Goal: Task Accomplishment & Management: Manage account settings

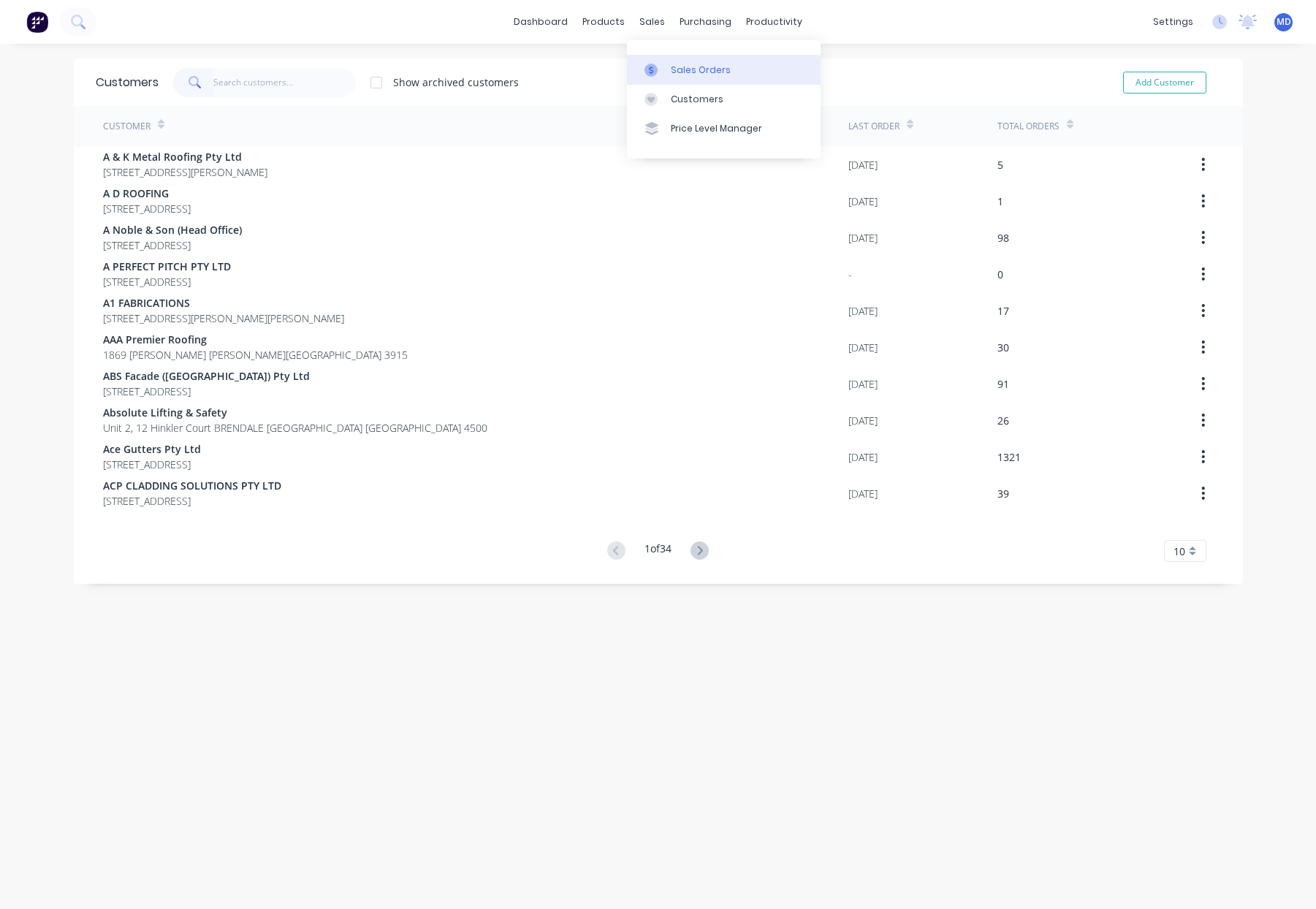
click at [684, 59] on link "Sales Orders" at bounding box center [723, 69] width 194 height 29
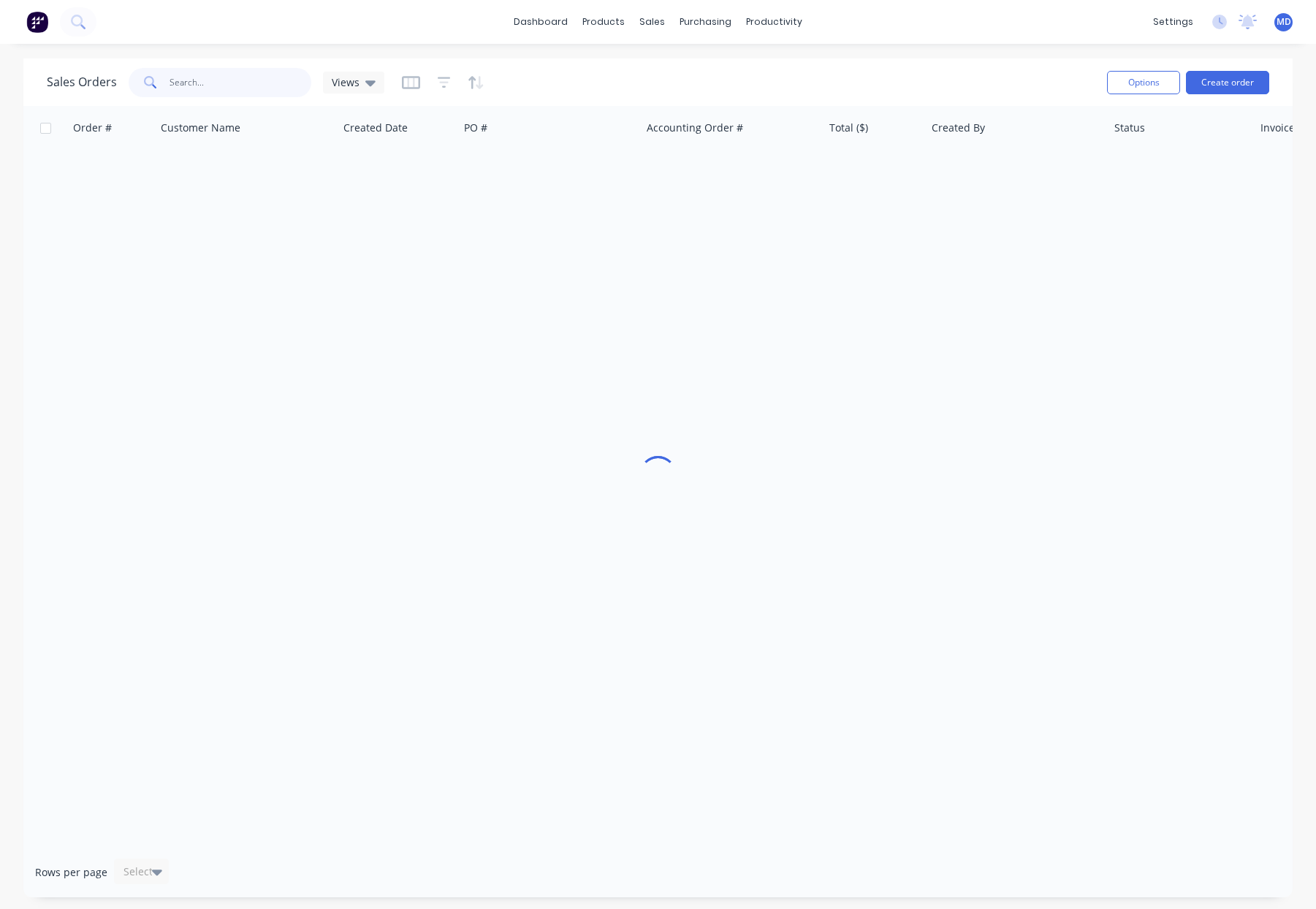
click at [232, 83] on input "text" at bounding box center [241, 82] width 143 height 29
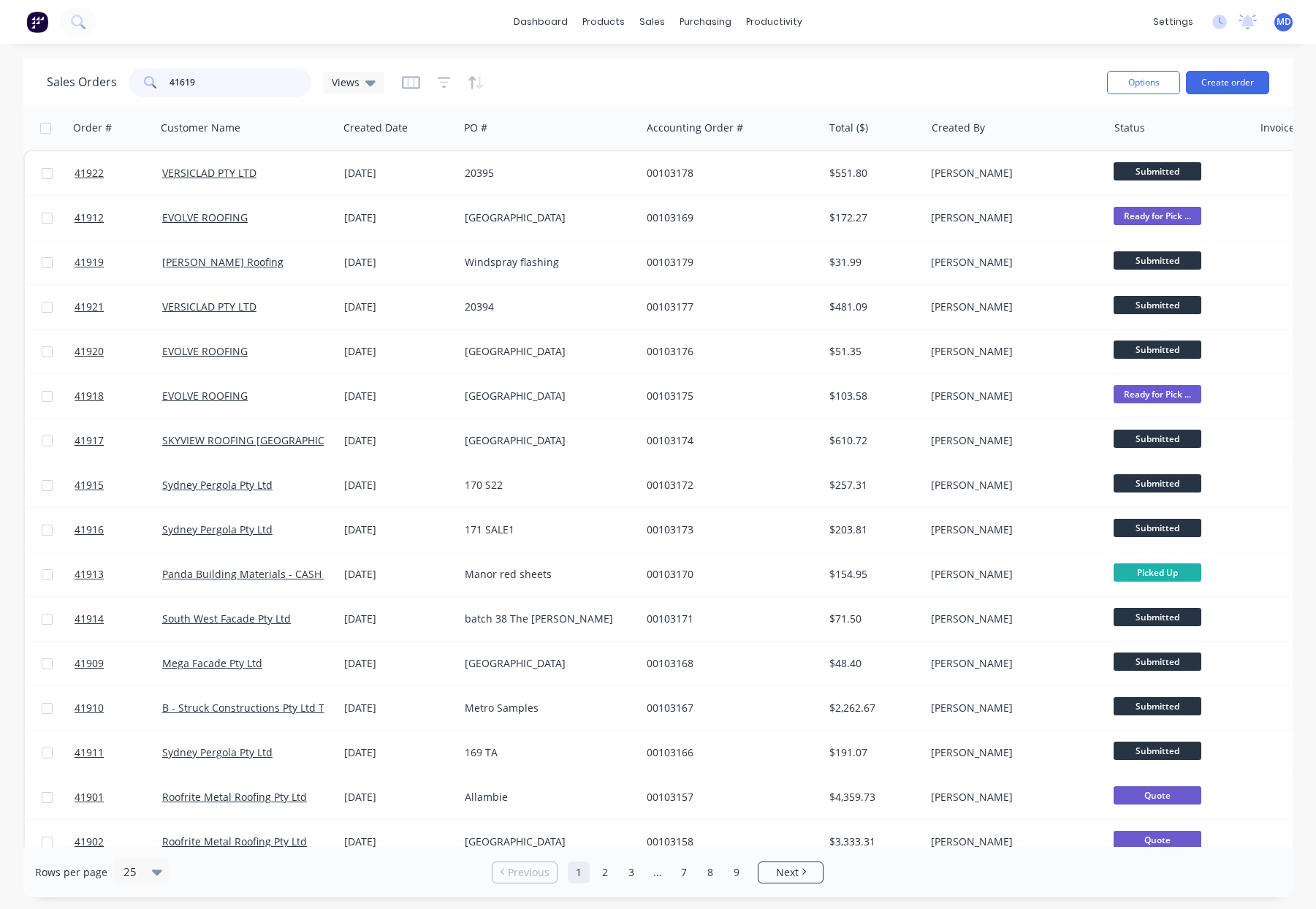
type input "41619"
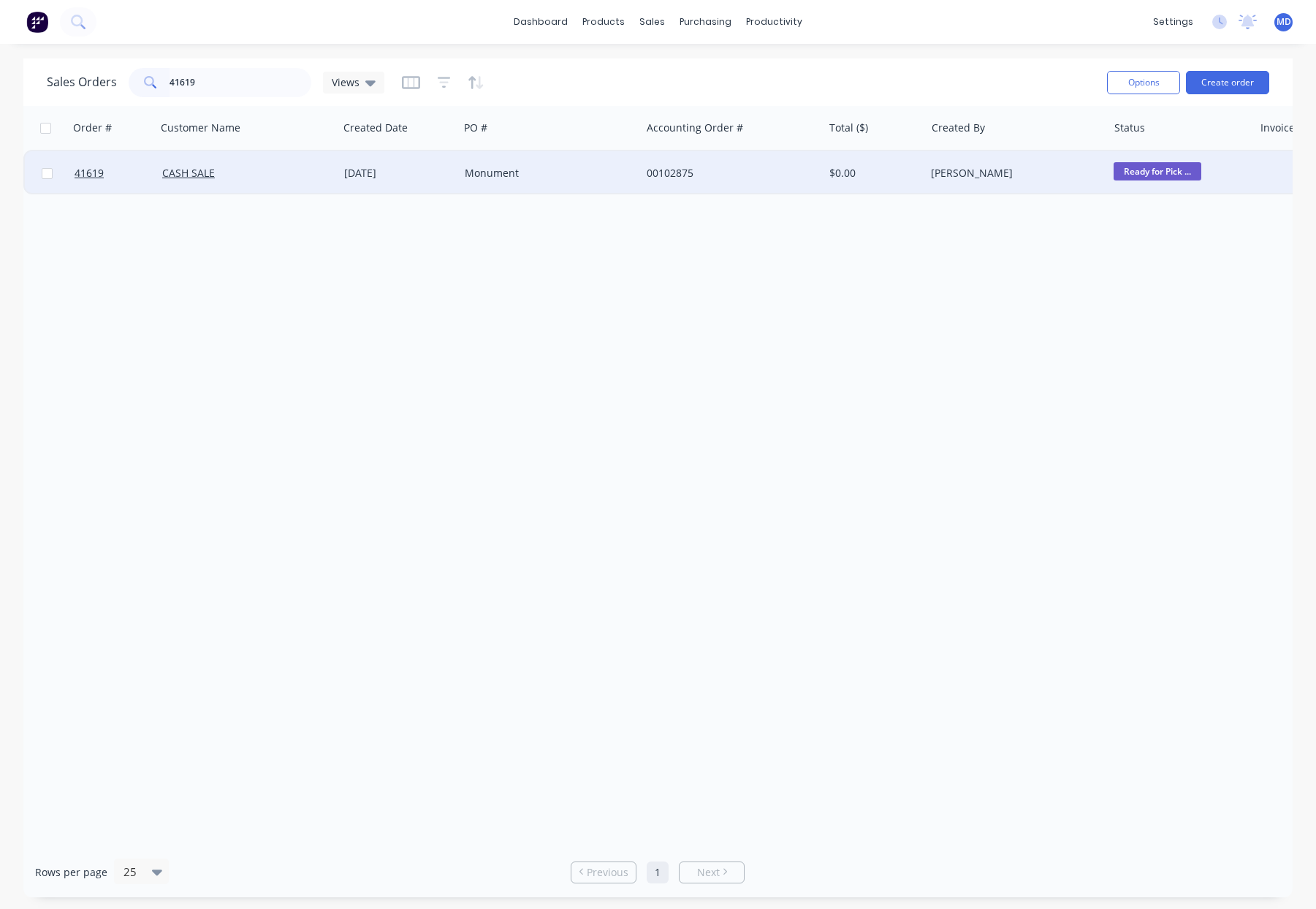
click at [591, 176] on div "Monument" at bounding box center [546, 173] width 162 height 14
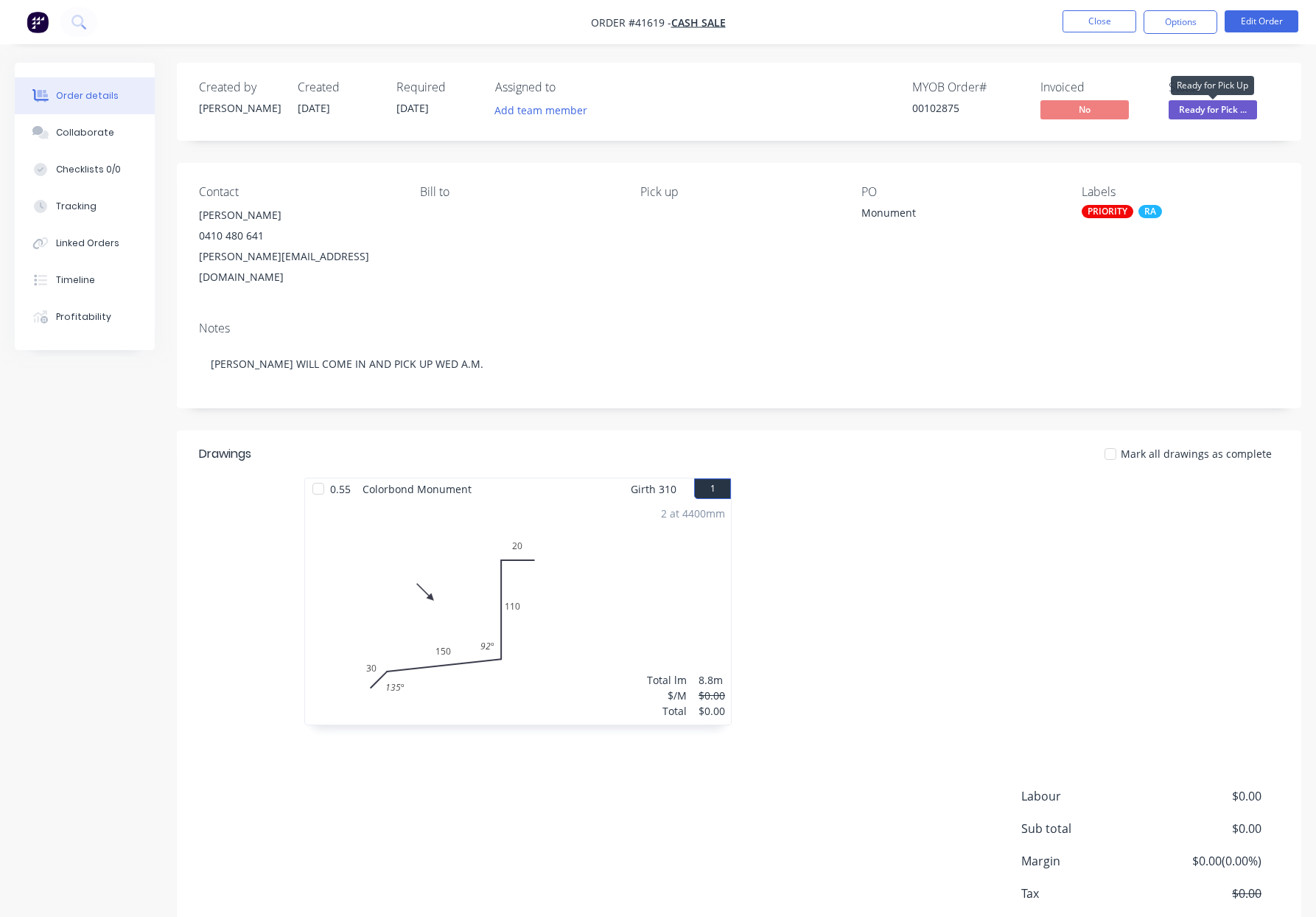
click at [1219, 111] on span "Ready for Pick ..." at bounding box center [1212, 109] width 89 height 18
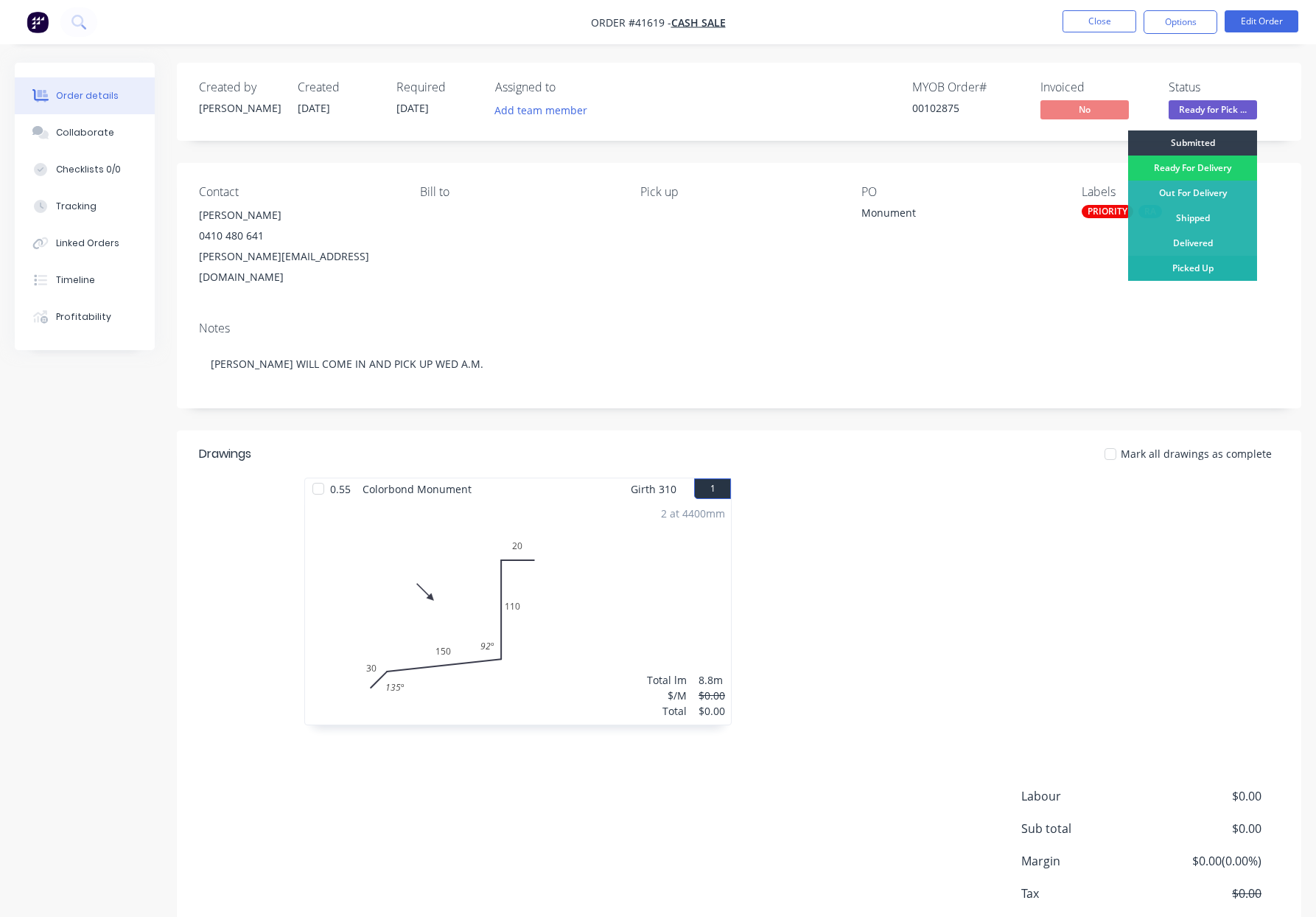
click at [1197, 266] on div "Picked Up" at bounding box center [1192, 269] width 129 height 25
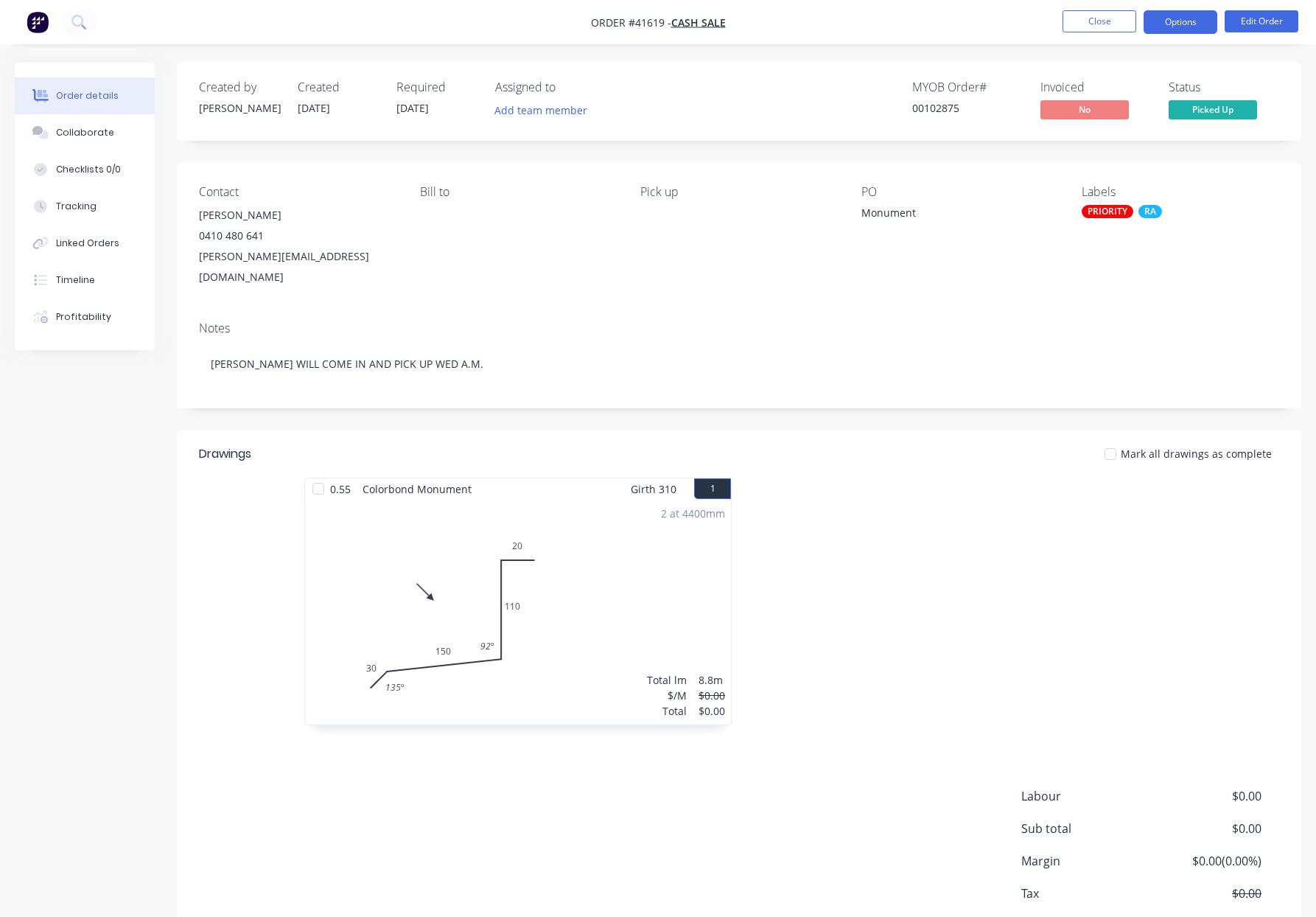
click at [1178, 20] on button "Options" at bounding box center [1180, 22] width 73 height 24
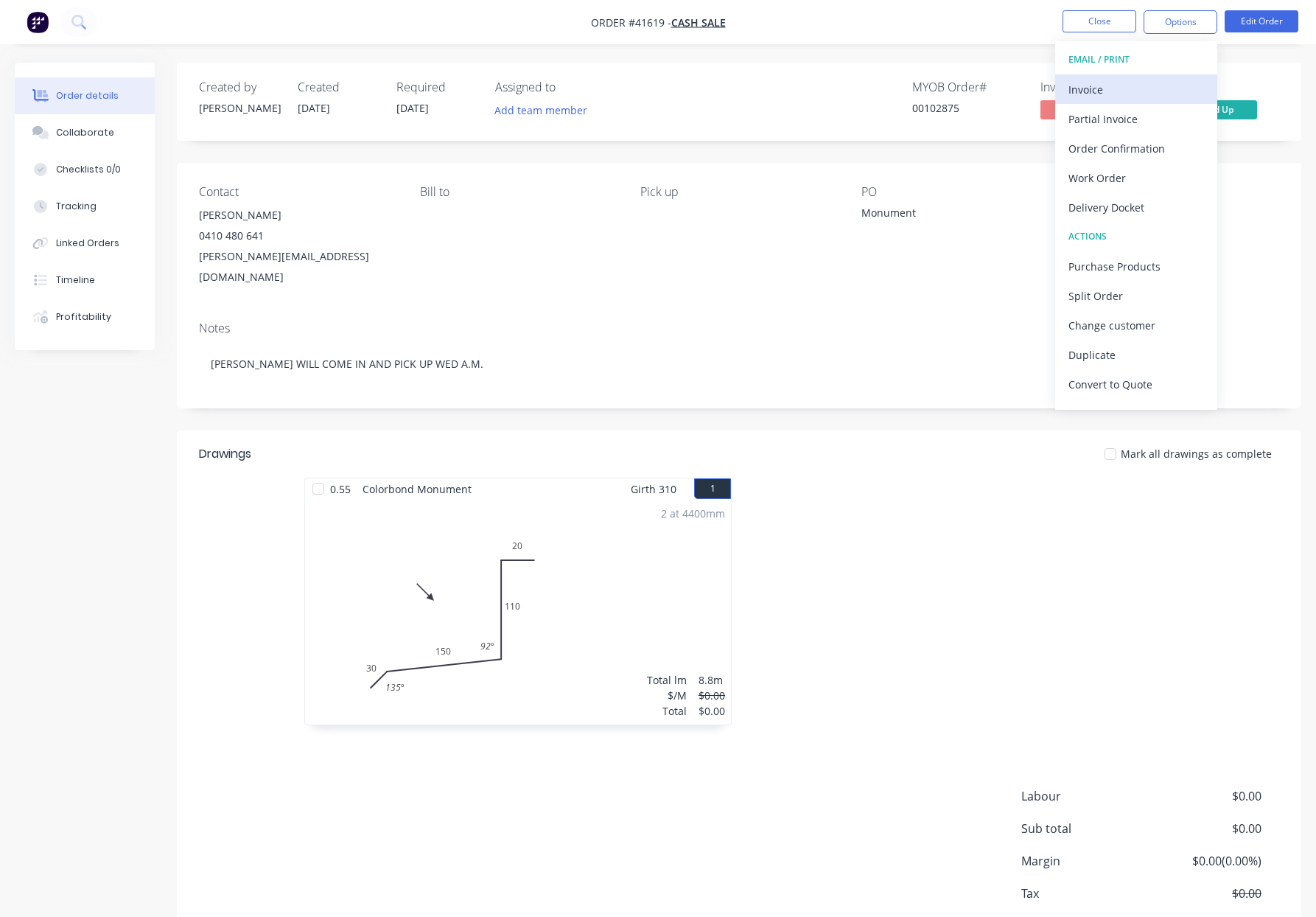
click at [1094, 88] on div "Invoice" at bounding box center [1136, 90] width 135 height 21
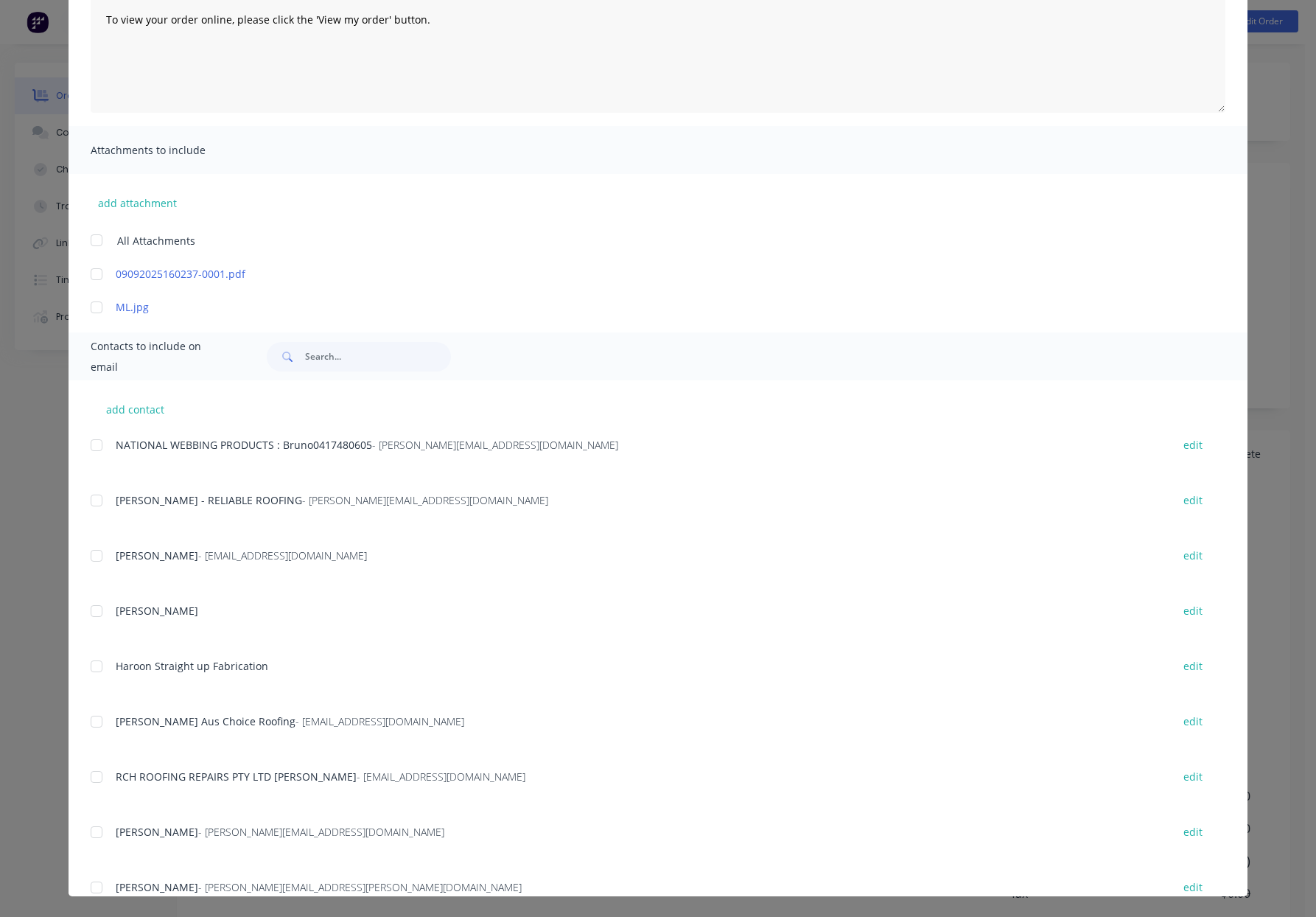
scroll to position [2505, 0]
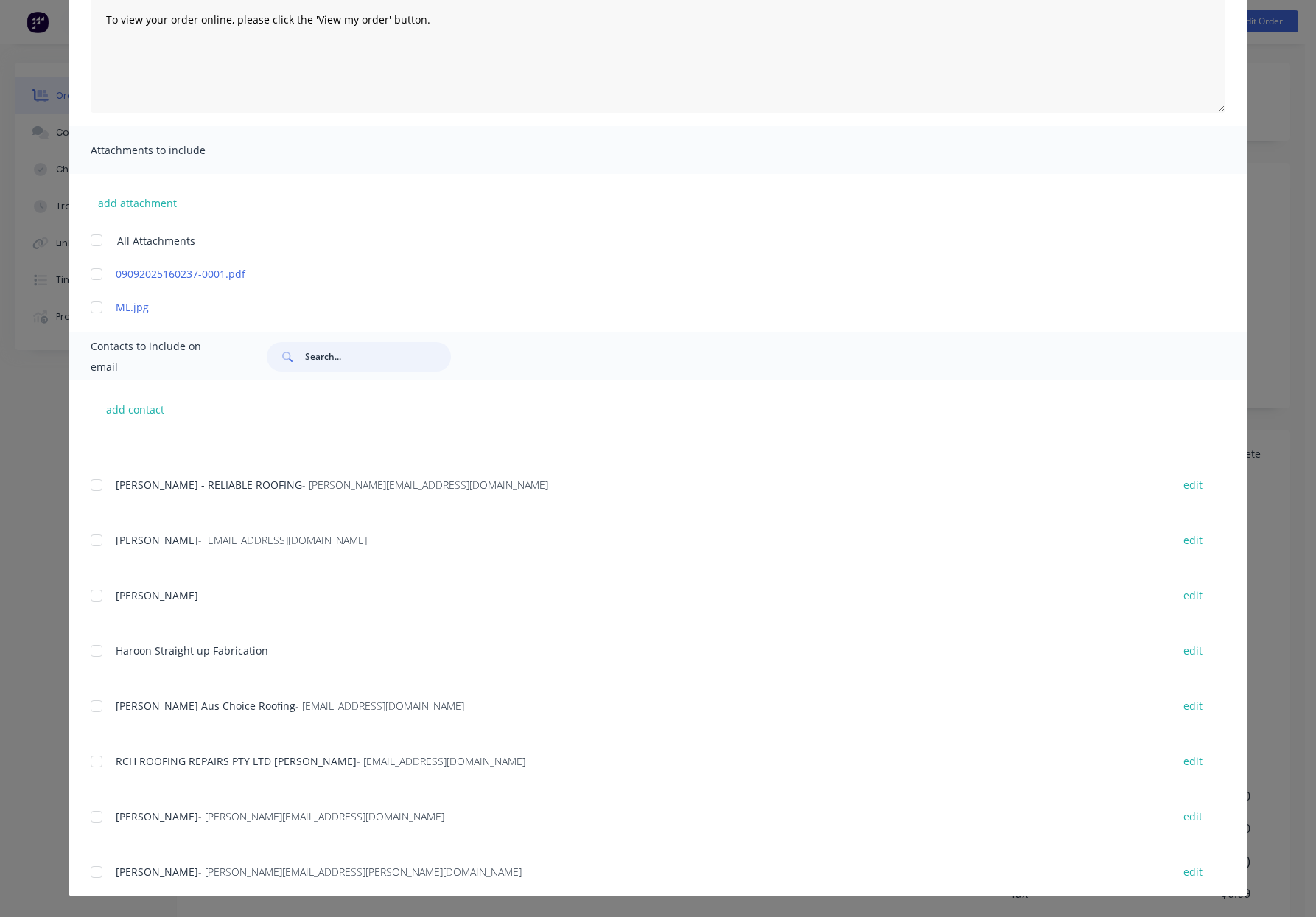
click at [337, 360] on input "text" at bounding box center [377, 356] width 146 height 30
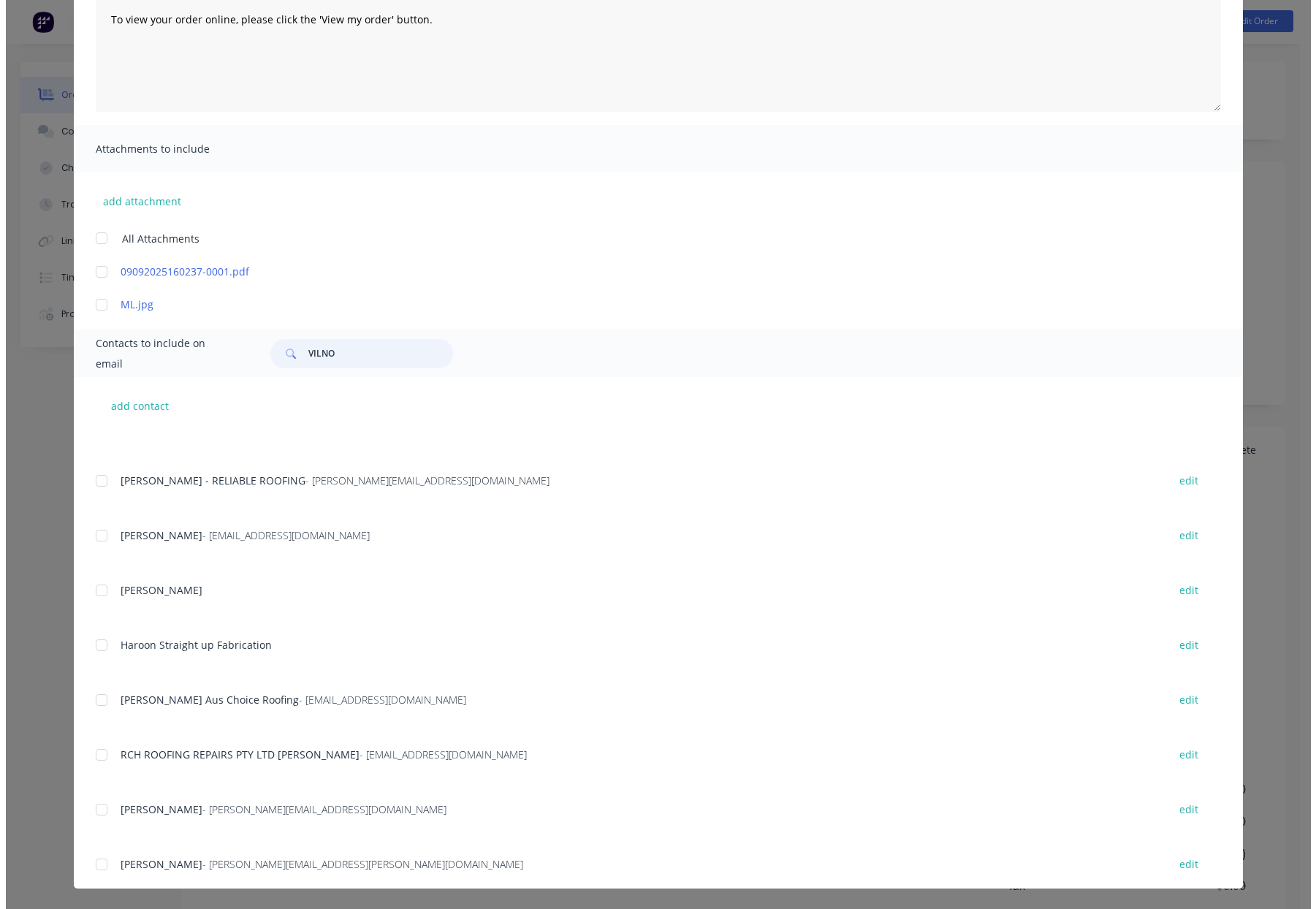
scroll to position [0, 0]
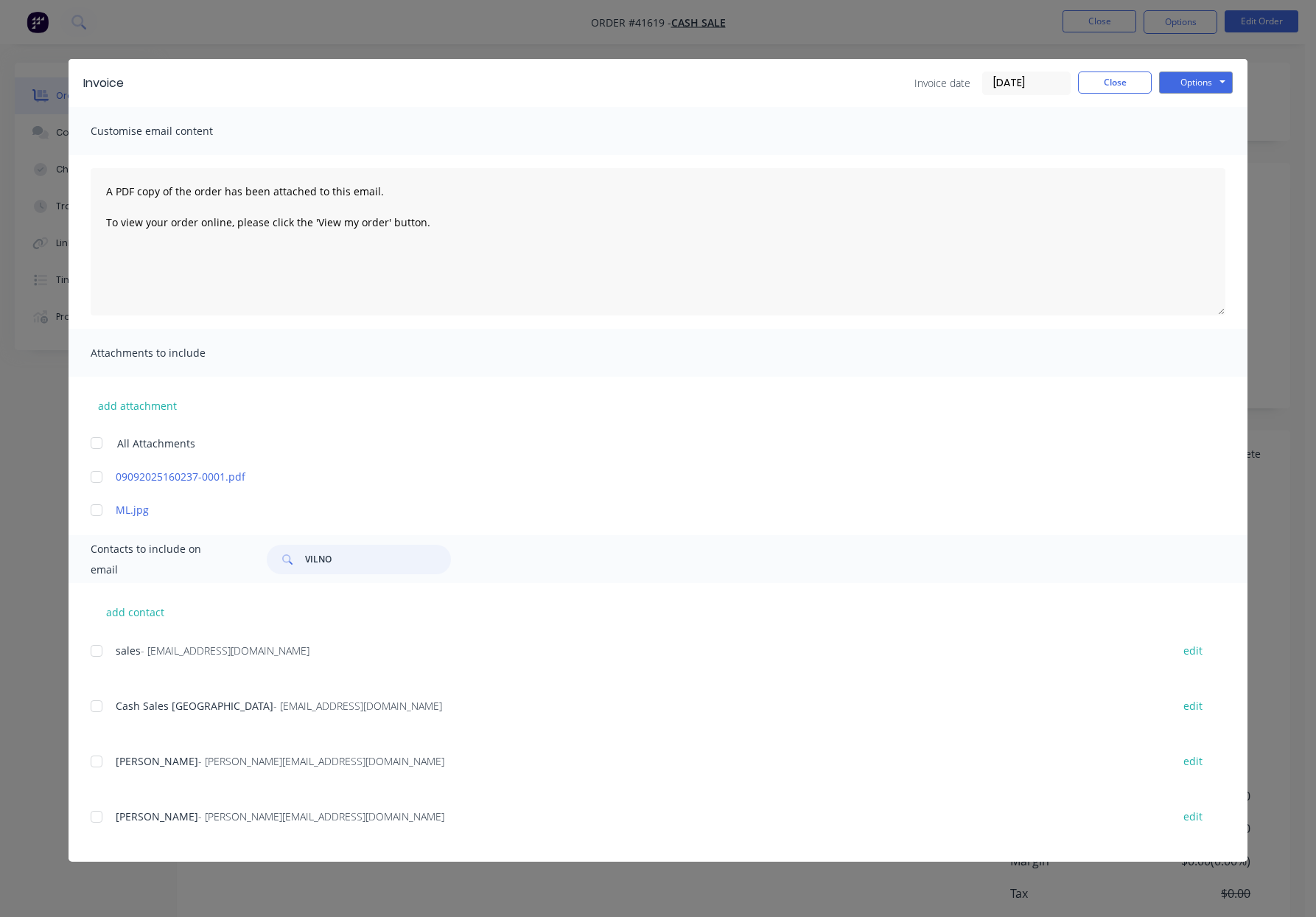
drag, startPoint x: 94, startPoint y: 709, endPoint x: 106, endPoint y: 710, distance: 12.0
click at [96, 710] on div at bounding box center [96, 706] width 30 height 30
type input "VILNO"
click at [1184, 85] on button "Options" at bounding box center [1195, 82] width 73 height 22
click at [1193, 159] on button "Email" at bounding box center [1206, 157] width 94 height 25
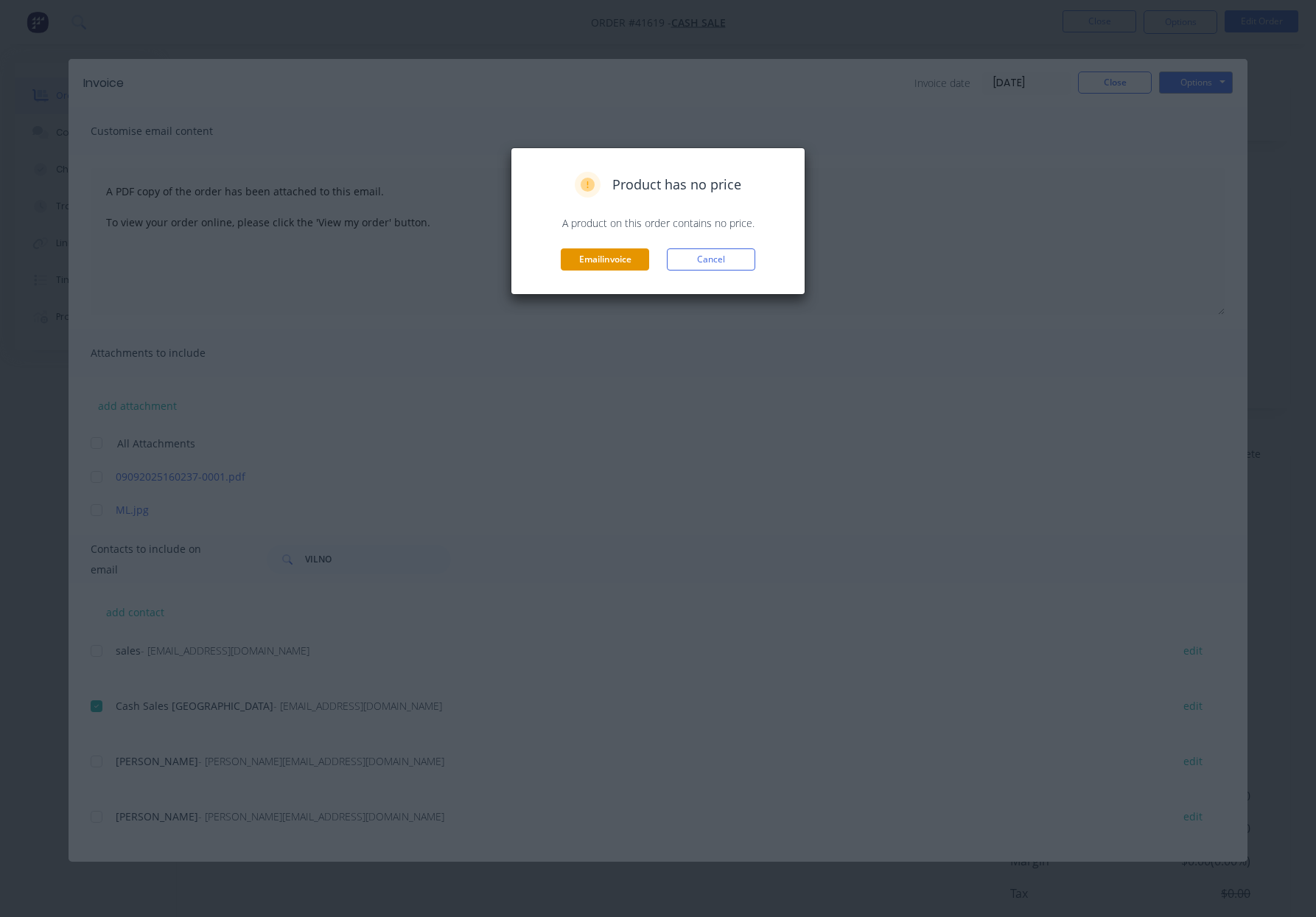
click at [611, 265] on button "Email invoice" at bounding box center [605, 259] width 89 height 22
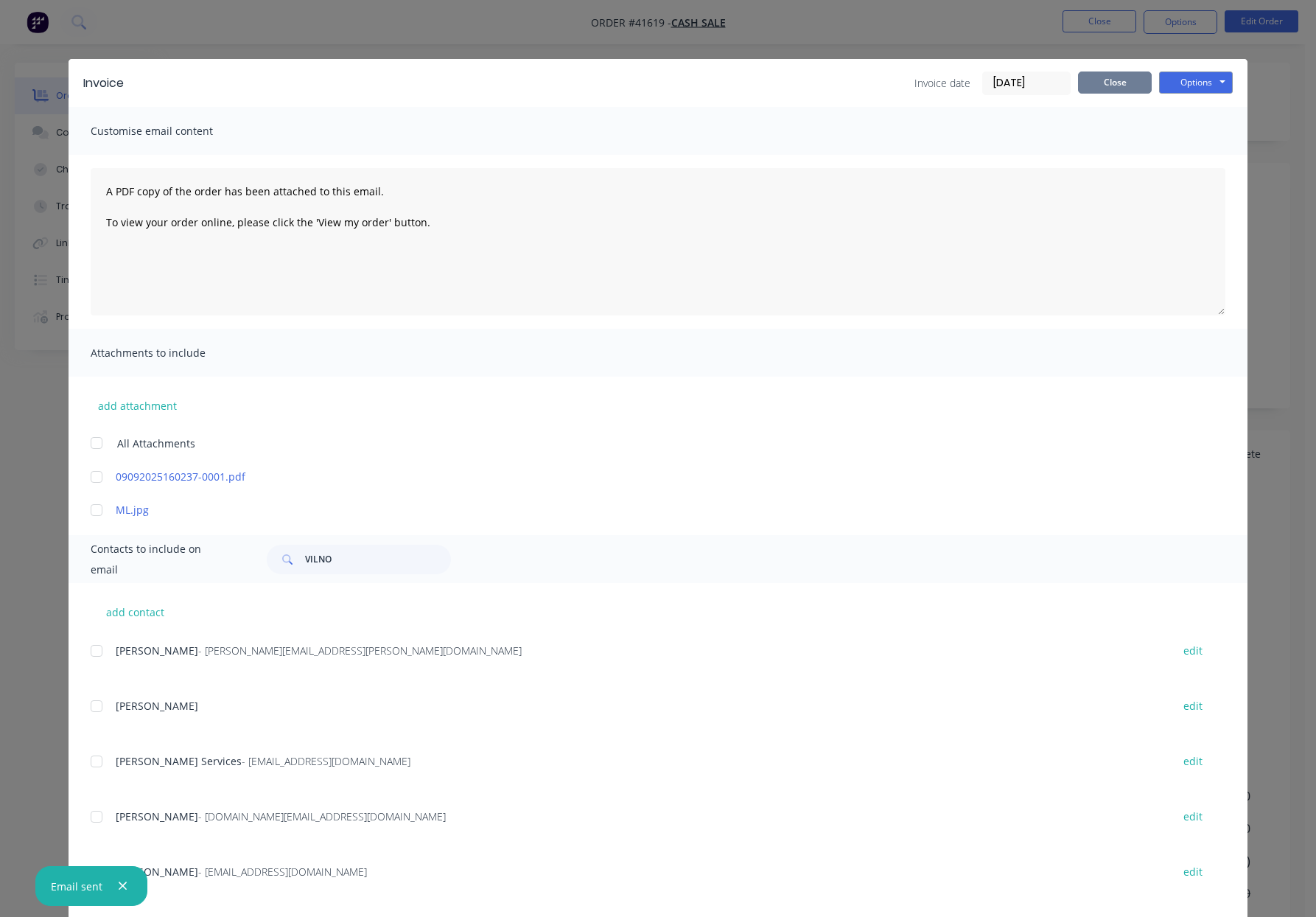
click at [1106, 82] on button "Close" at bounding box center [1114, 82] width 73 height 22
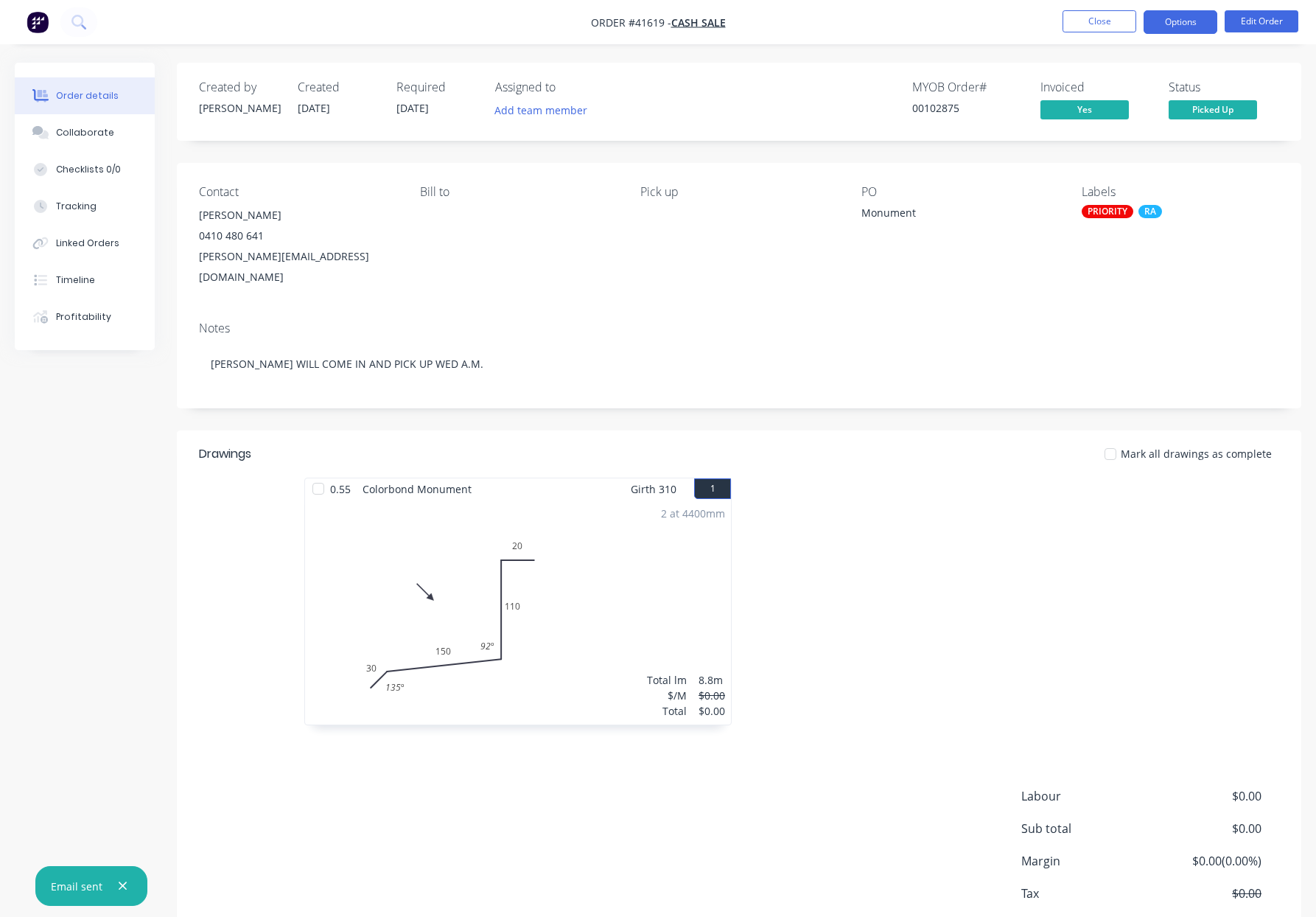
click at [1181, 18] on button "Options" at bounding box center [1180, 22] width 73 height 24
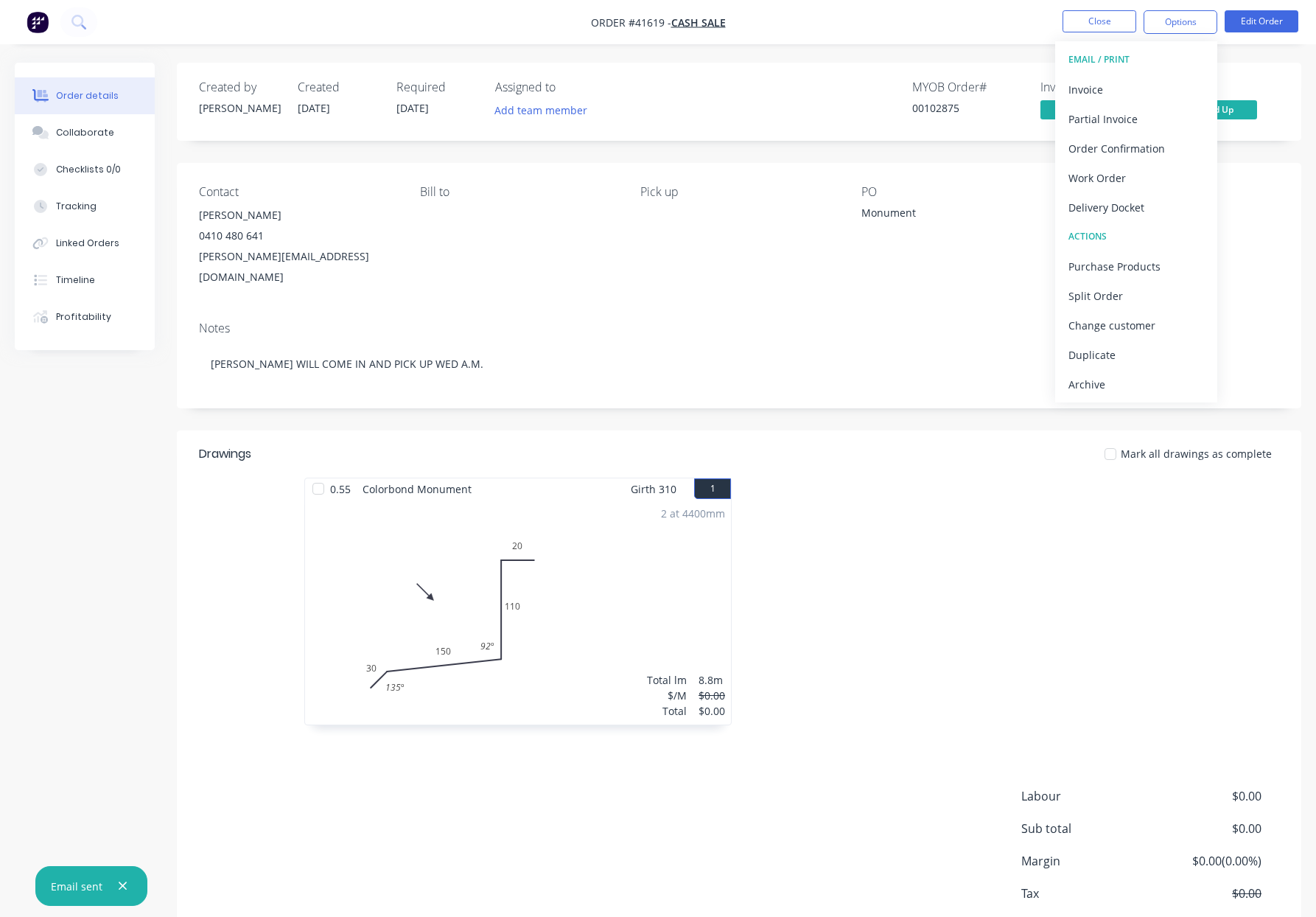
click at [1077, 388] on div "Archive" at bounding box center [1136, 384] width 135 height 21
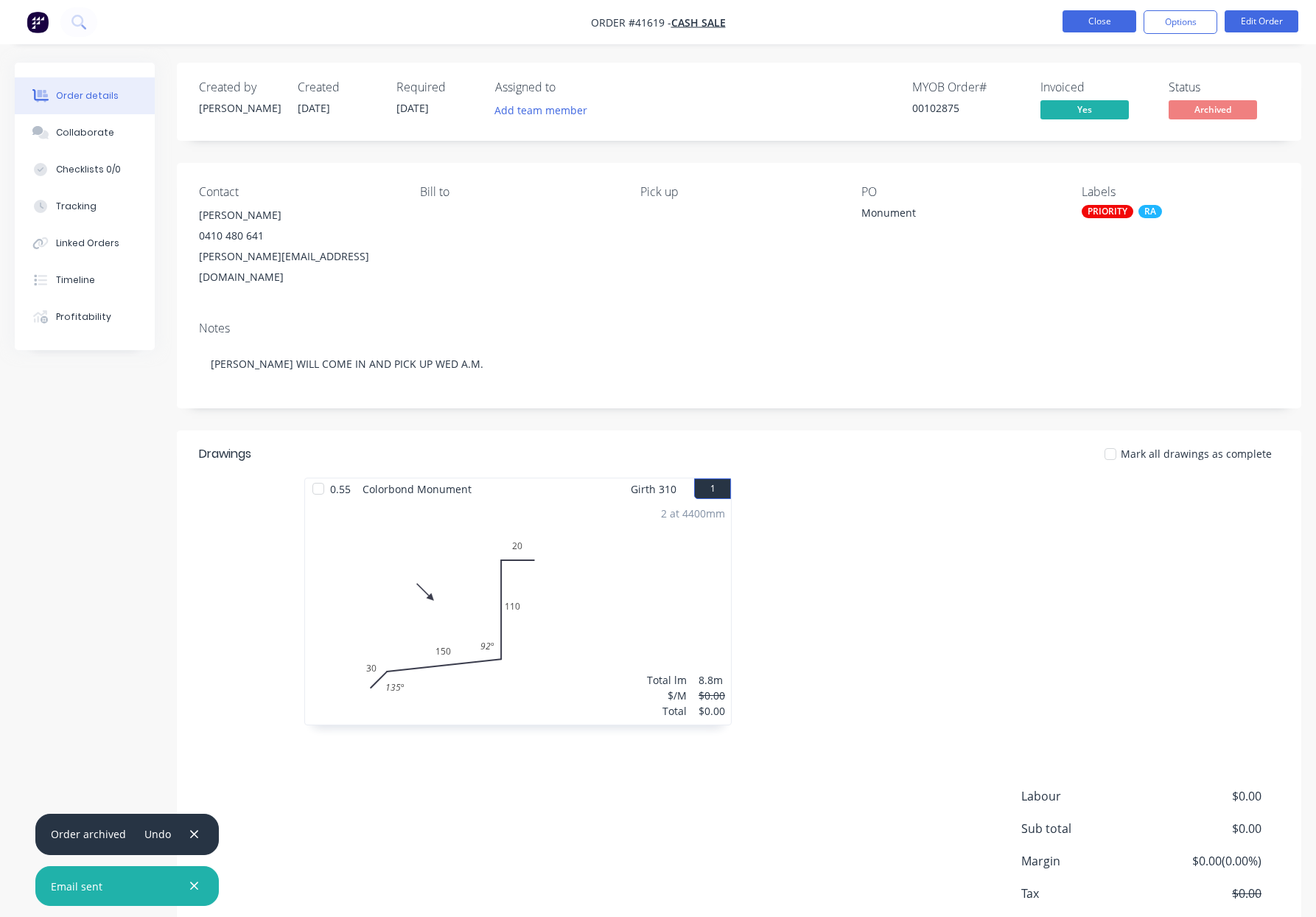
click at [1090, 18] on button "Close" at bounding box center [1099, 21] width 73 height 22
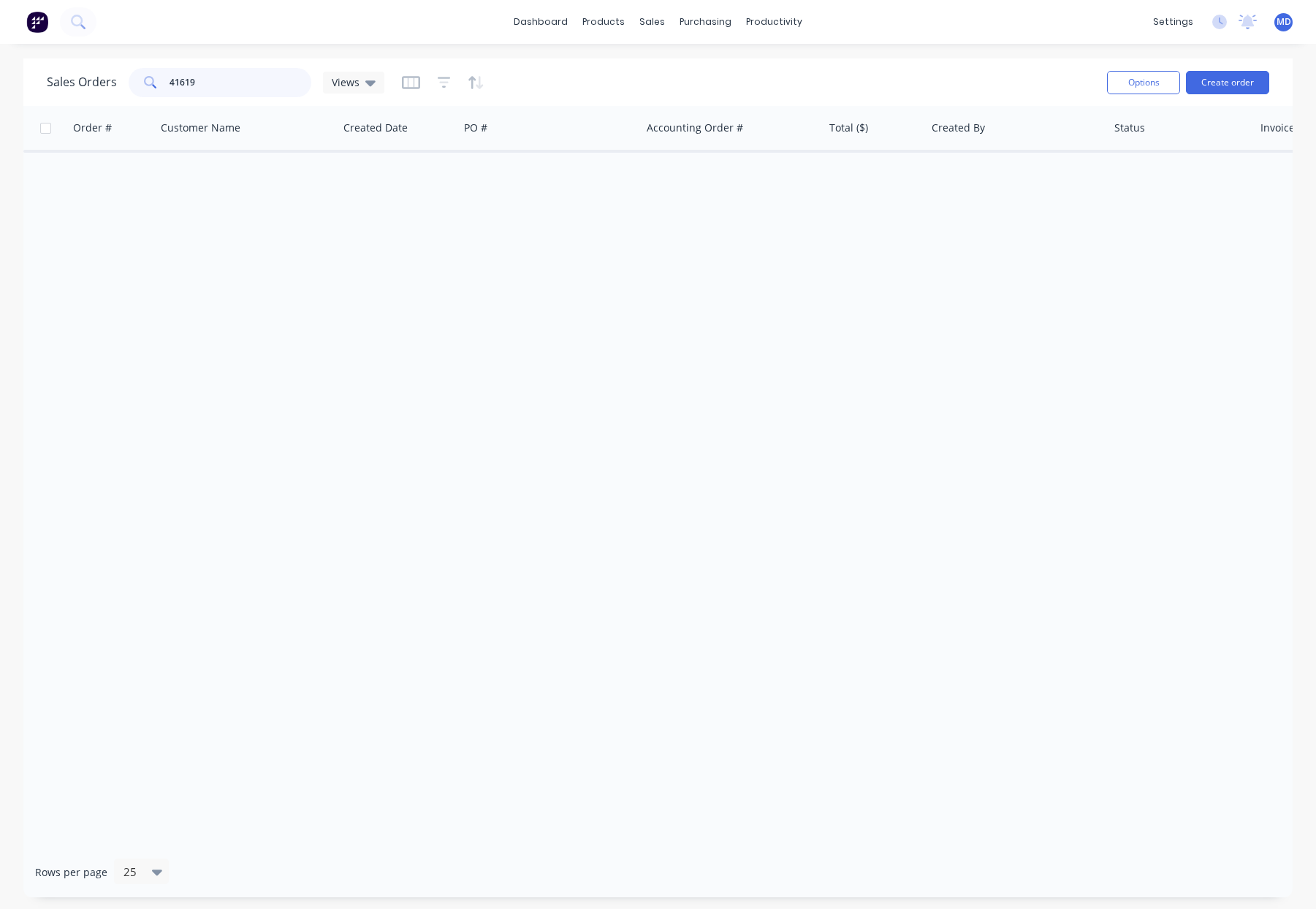
drag, startPoint x: 175, startPoint y: 73, endPoint x: 109, endPoint y: 76, distance: 66.1
click at [109, 76] on div "Sales Orders 41619 Views" at bounding box center [216, 82] width 338 height 29
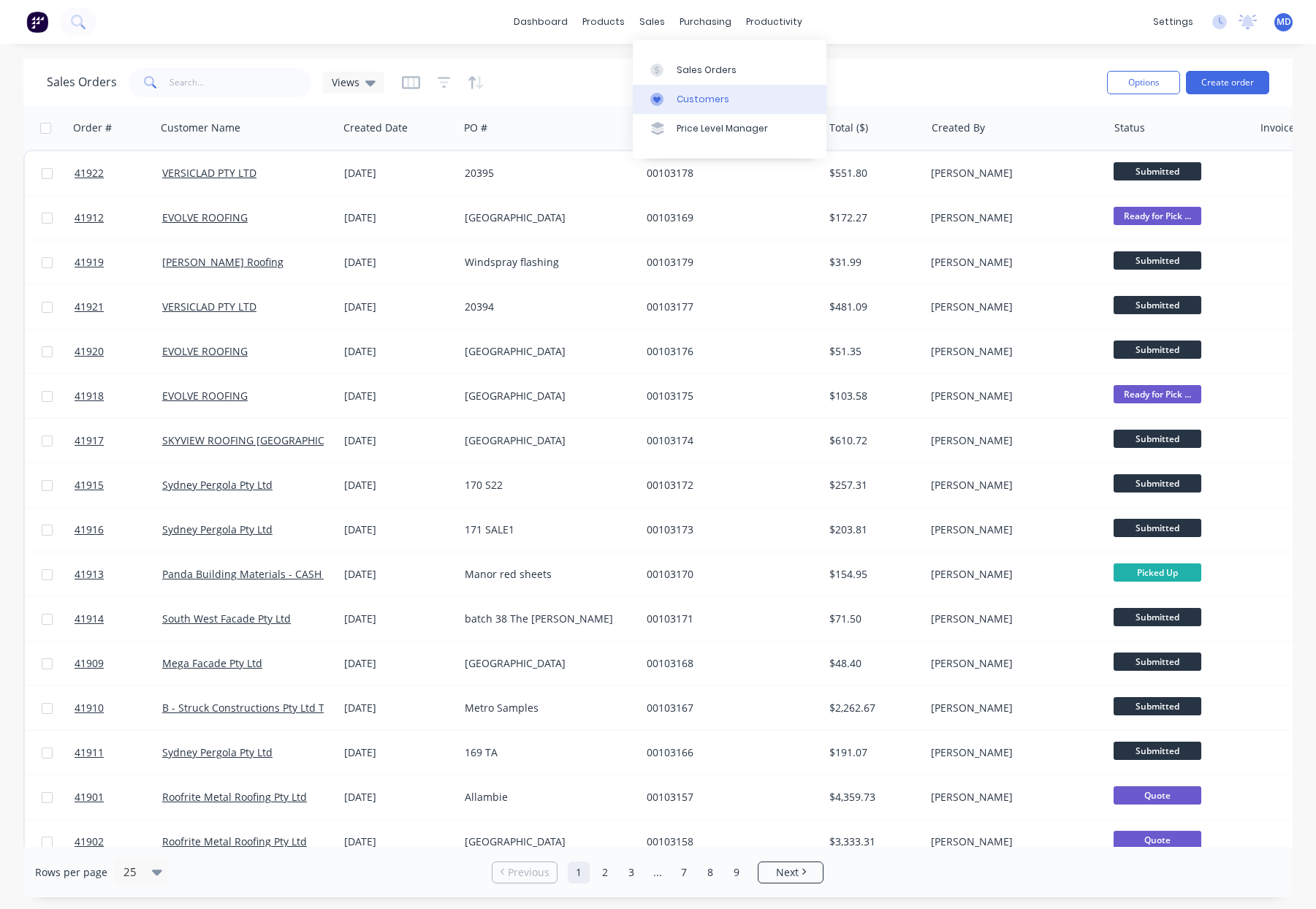
click at [683, 98] on div "Customers" at bounding box center [703, 99] width 53 height 13
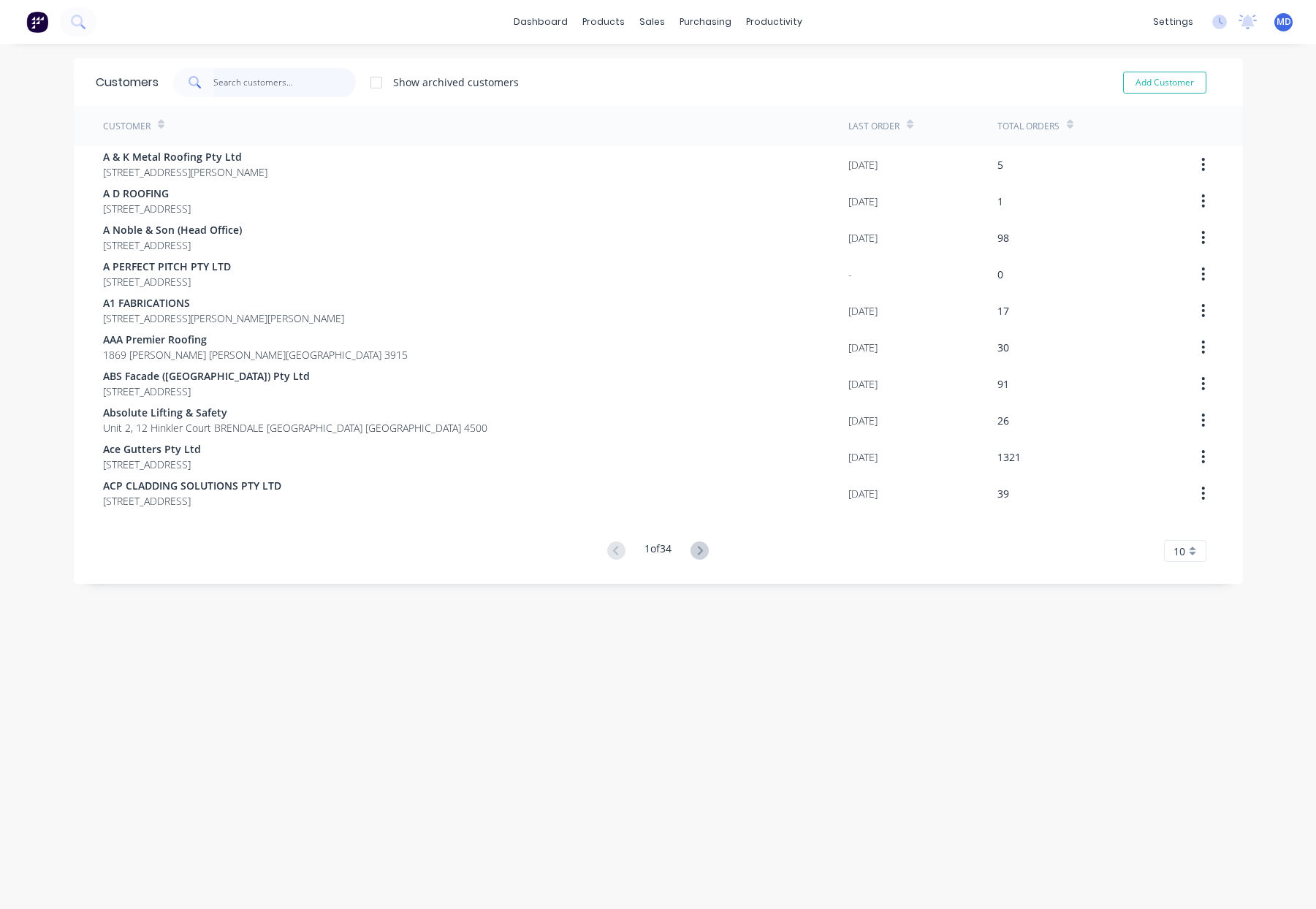
click at [285, 84] on input "text" at bounding box center [284, 82] width 143 height 29
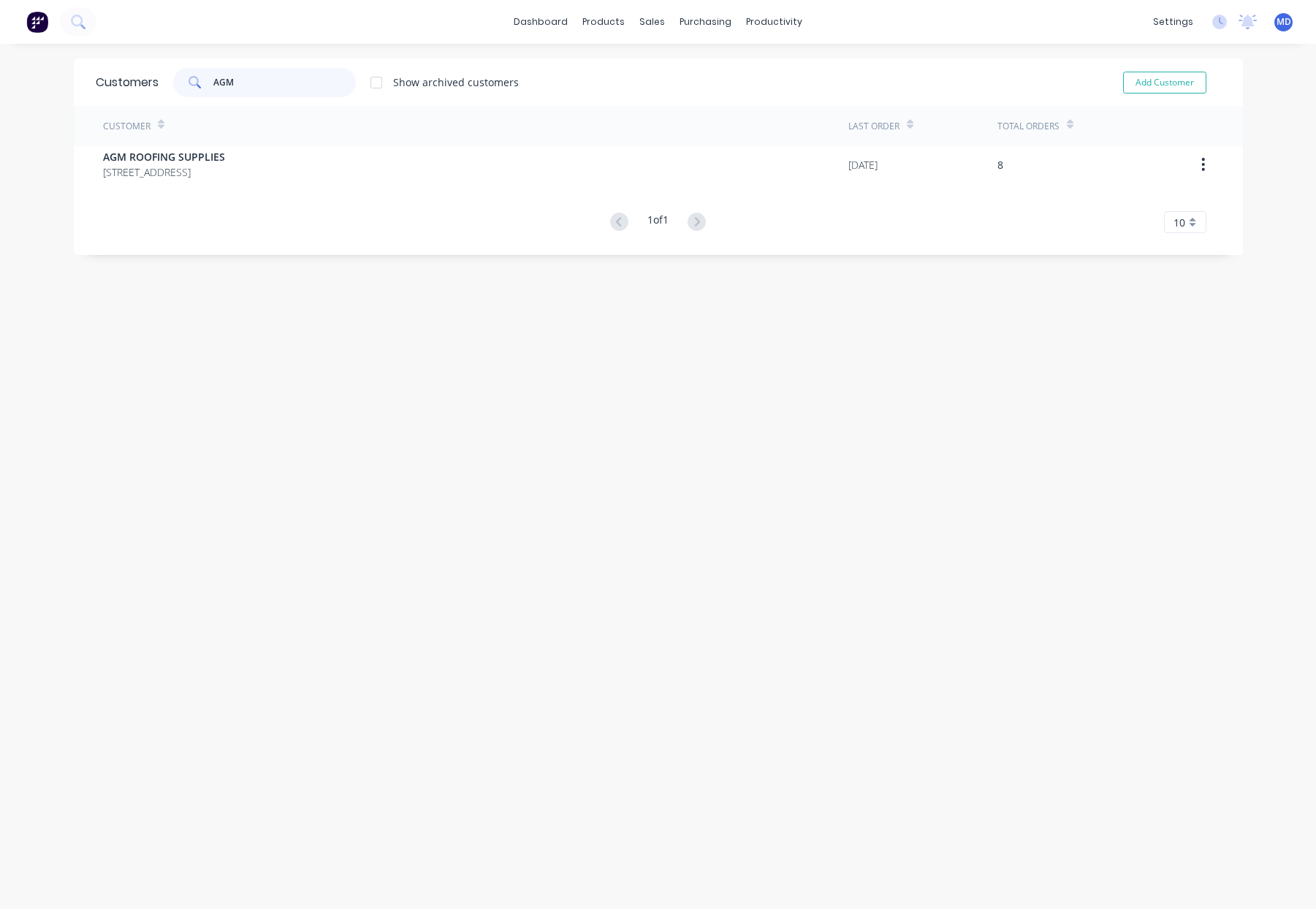
type input "AGM"
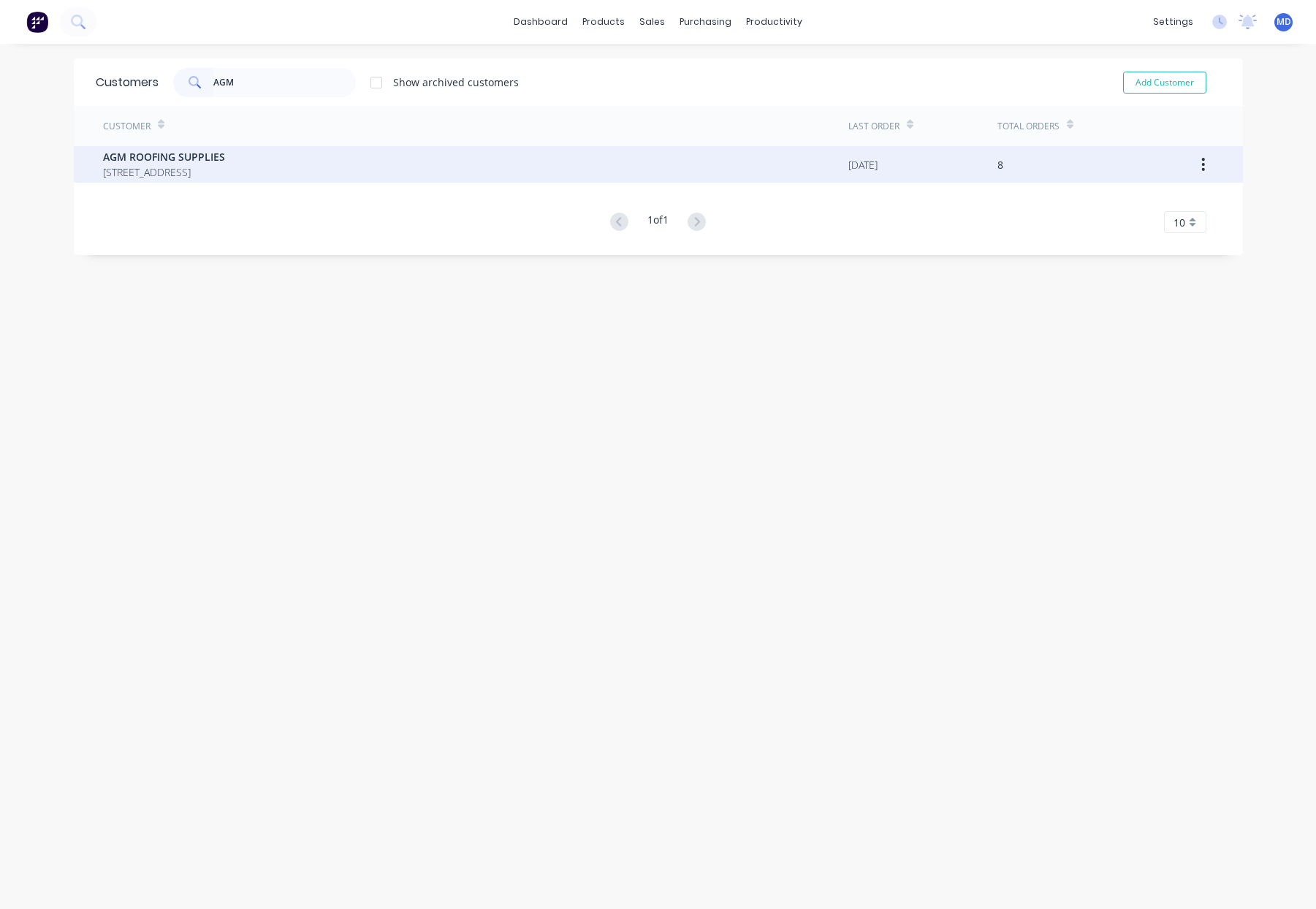
click at [225, 160] on span "AGM ROOFING SUPPLIES" at bounding box center [163, 157] width 122 height 15
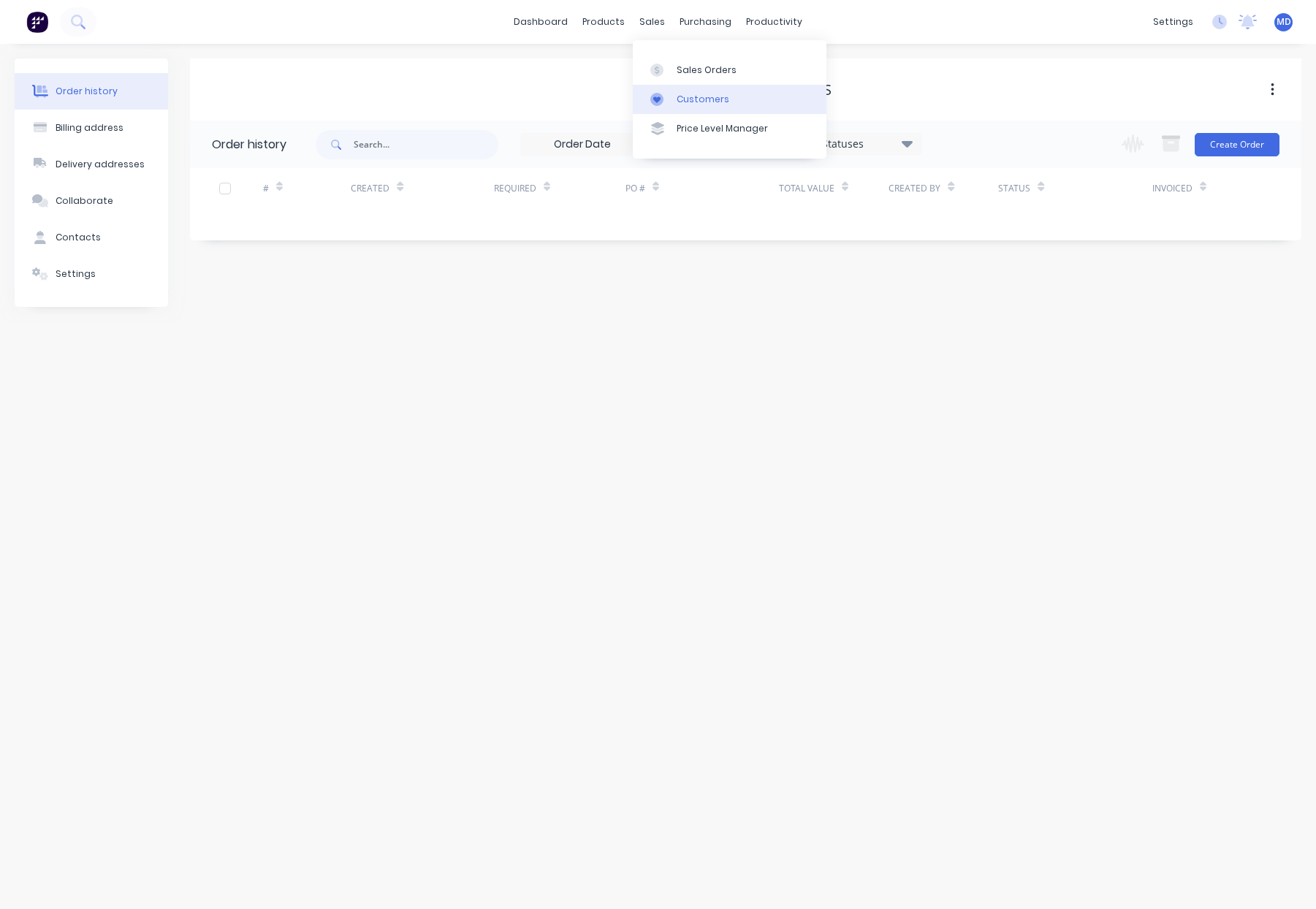
click at [693, 102] on div "Customers" at bounding box center [703, 99] width 53 height 13
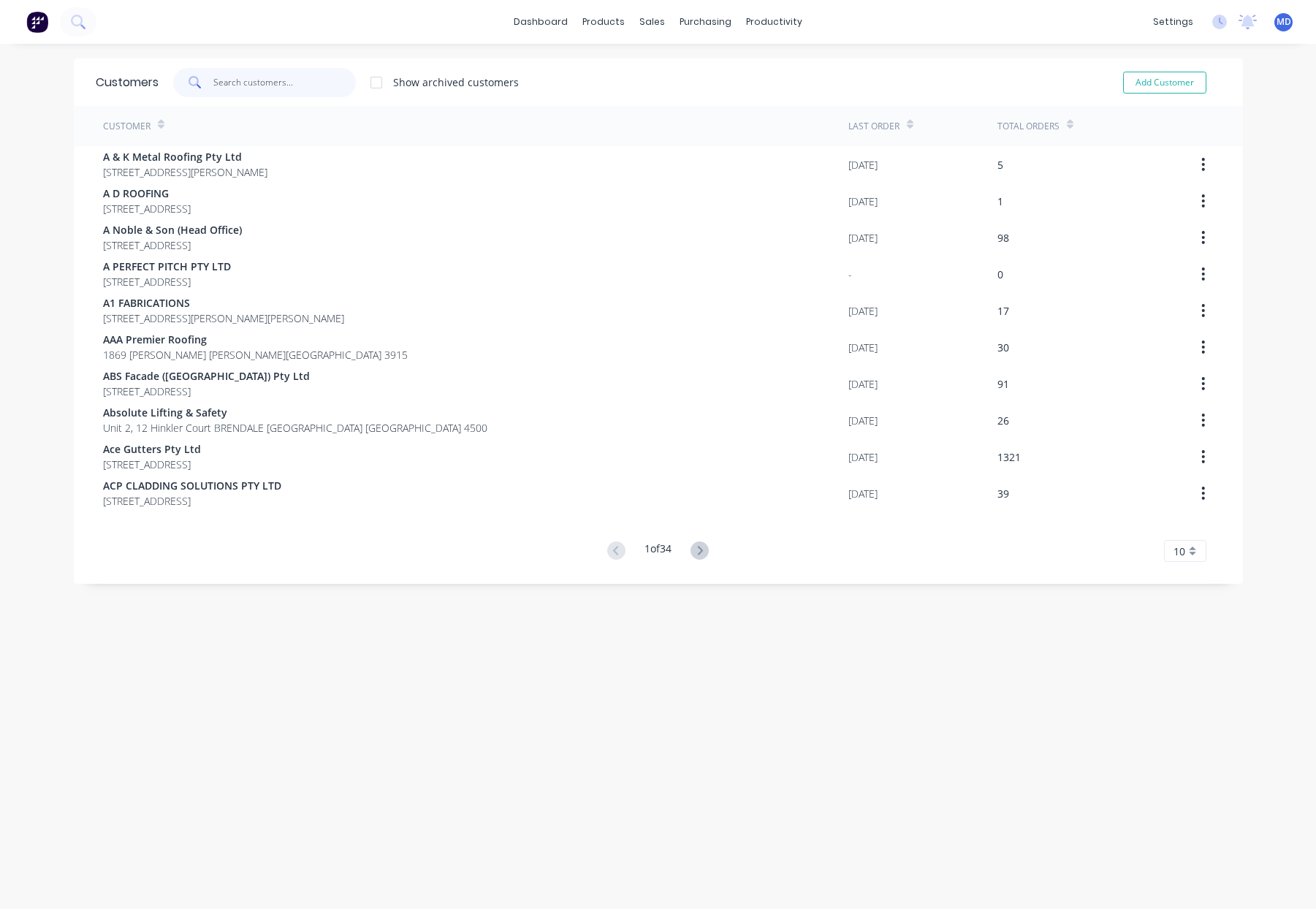
click at [297, 76] on input "text" at bounding box center [284, 82] width 143 height 29
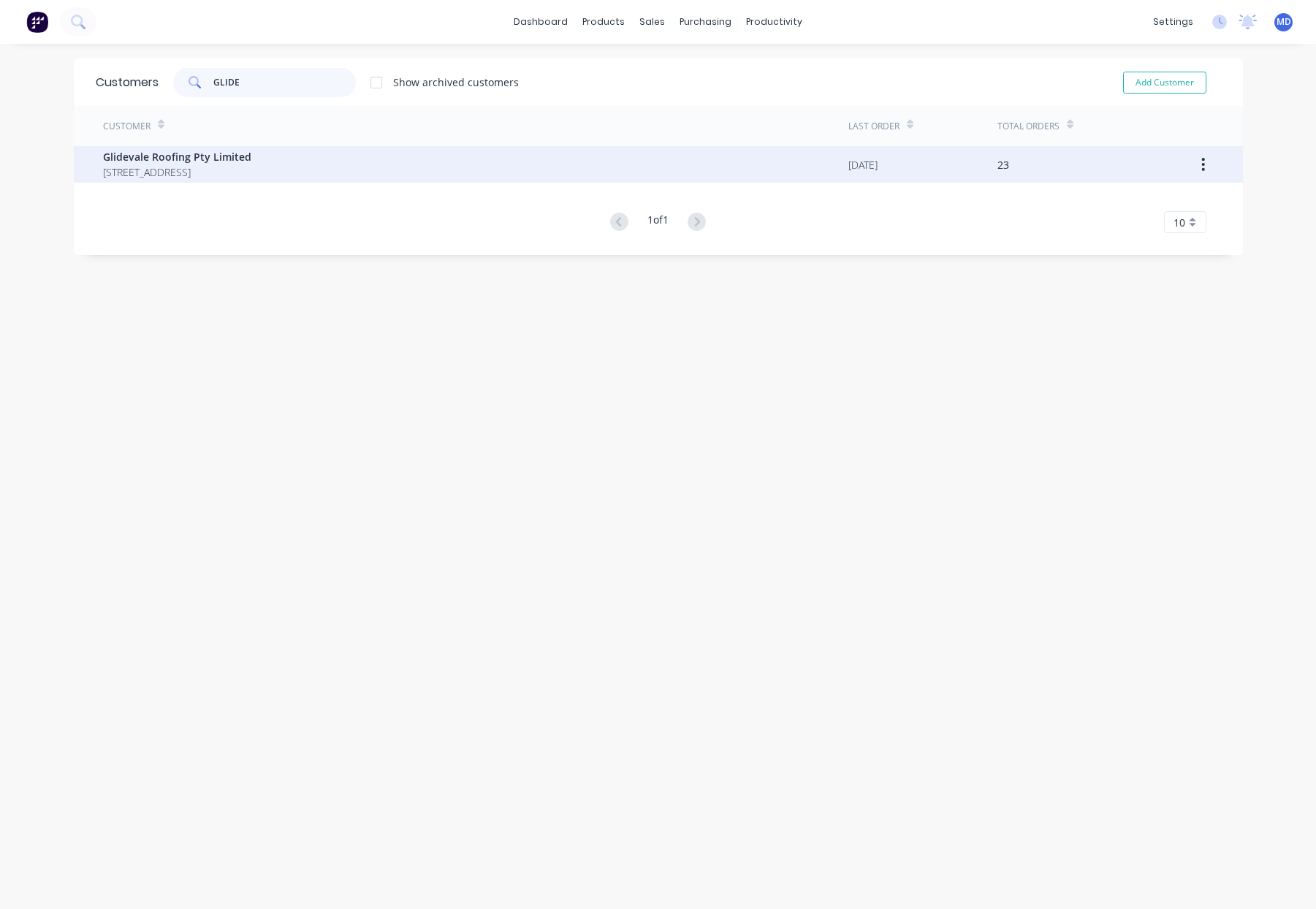
type input "GLIDE"
click at [205, 160] on span "Glidevale Roofing Pty Limited" at bounding box center [177, 157] width 148 height 15
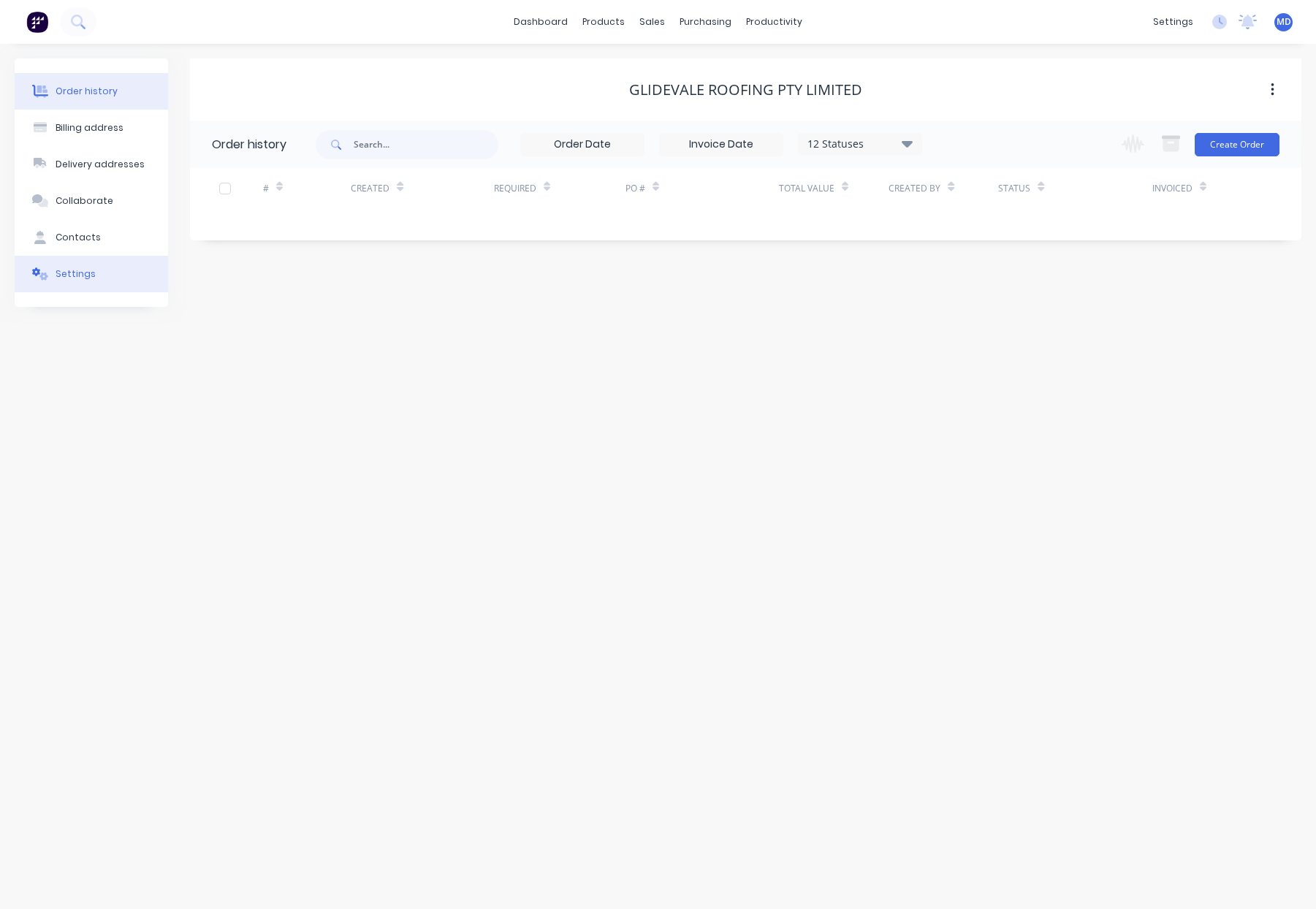
click at [74, 273] on div "Settings" at bounding box center [76, 274] width 41 height 13
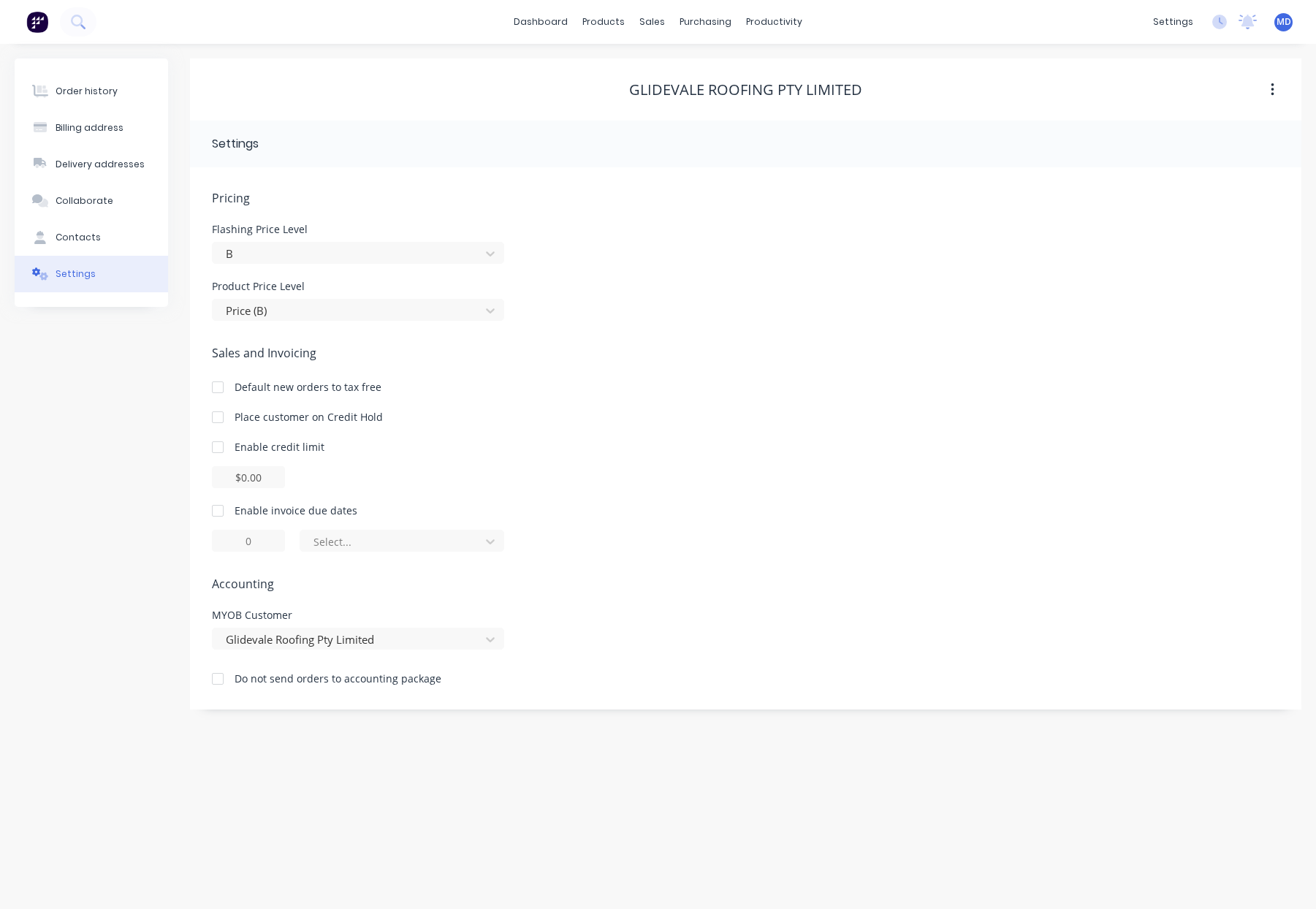
click at [218, 446] on div at bounding box center [217, 446] width 29 height 29
click at [241, 478] on input "$0.00" at bounding box center [247, 477] width 73 height 22
type input "$80000.00"
click at [914, 403] on div "Sales and Invoicing Default new orders to tax free Place customer on Credit Hol…" at bounding box center [745, 447] width 1068 height 208
click at [73, 91] on div "Order history" at bounding box center [87, 92] width 62 height 13
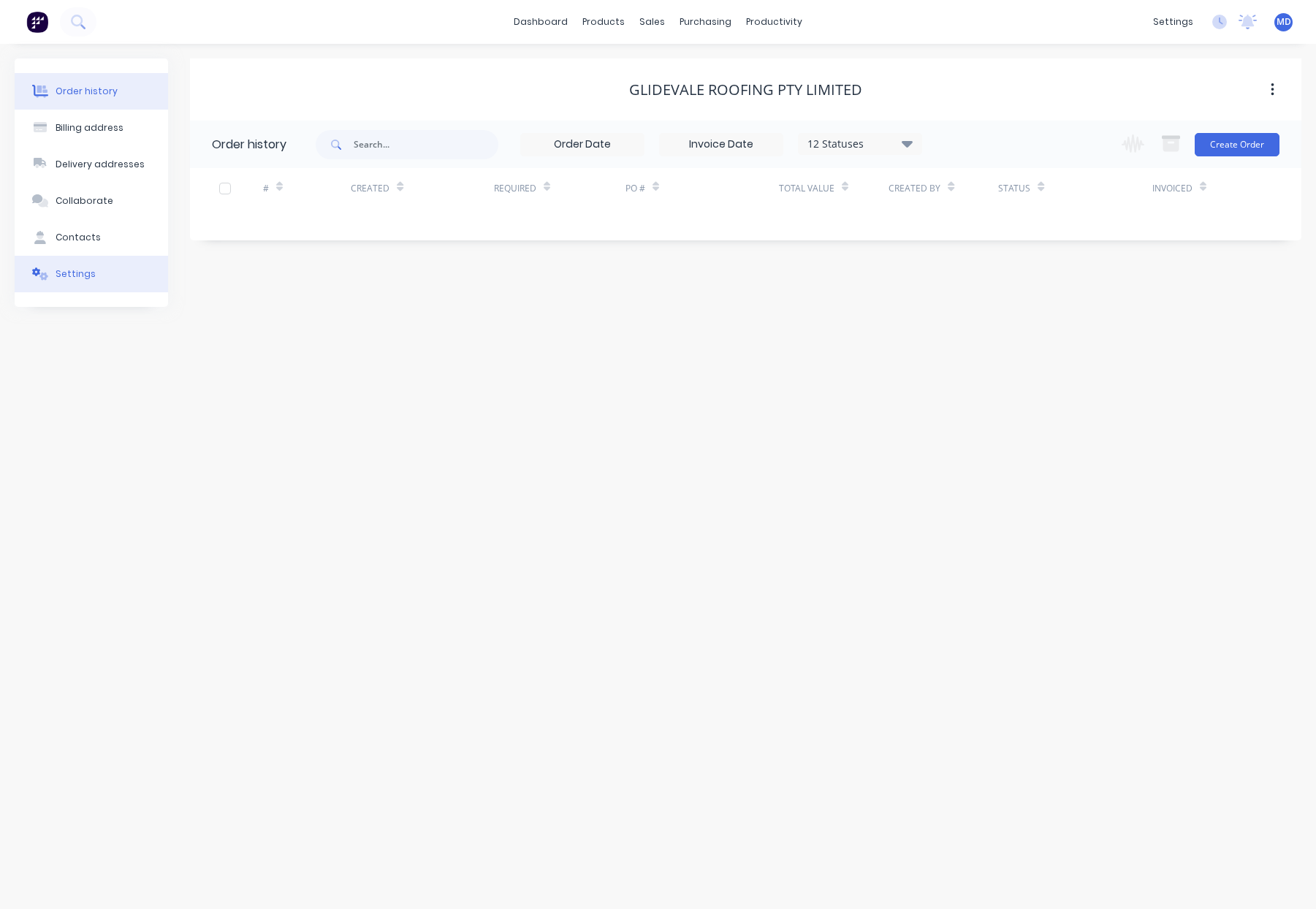
click at [73, 278] on div "Settings" at bounding box center [76, 274] width 41 height 13
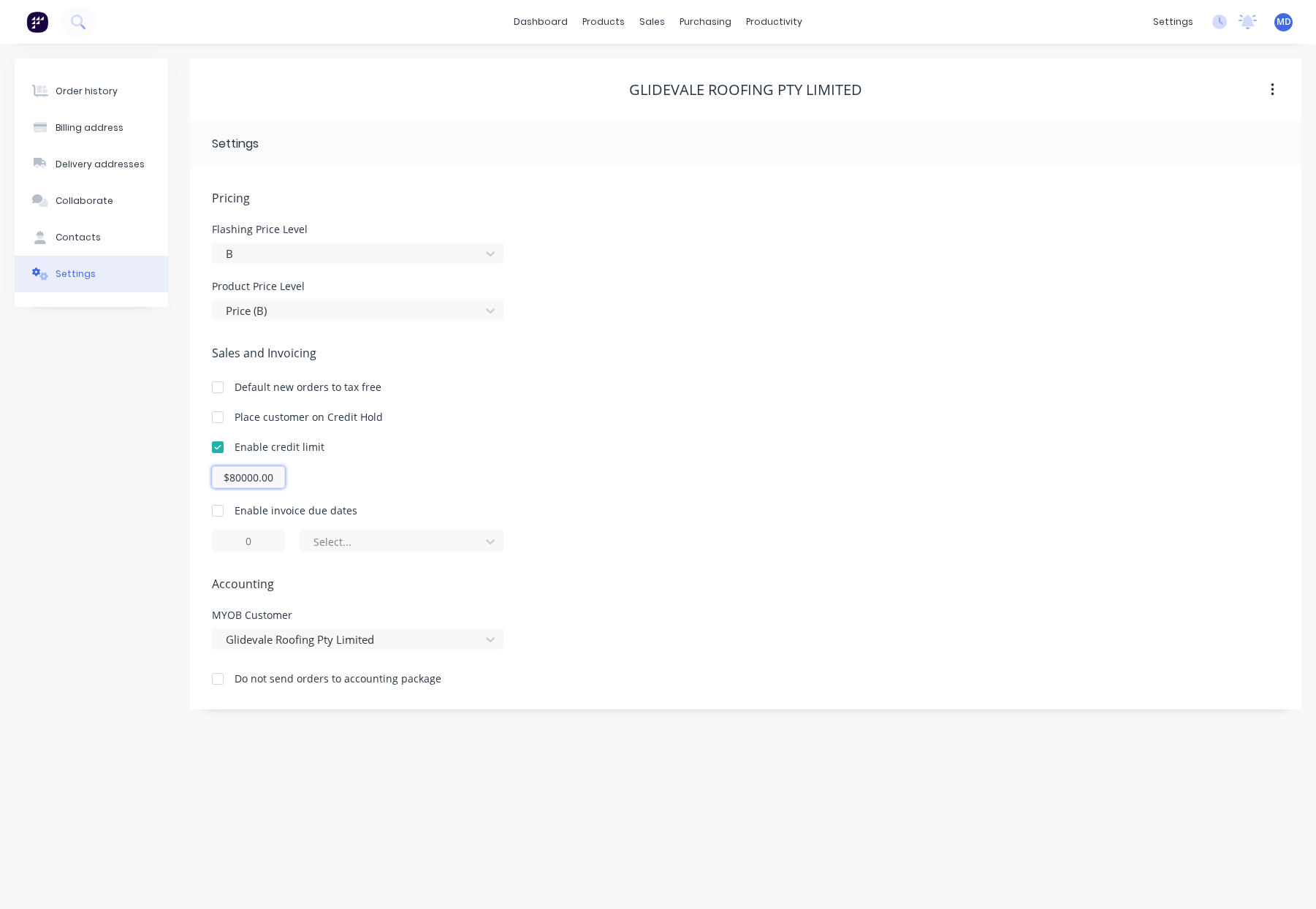
click at [244, 477] on input "$80000.00" at bounding box center [247, 477] width 73 height 22
click at [648, 405] on div "Sales and Invoicing Default new orders to tax free Place customer on Credit Hol…" at bounding box center [745, 447] width 1068 height 208
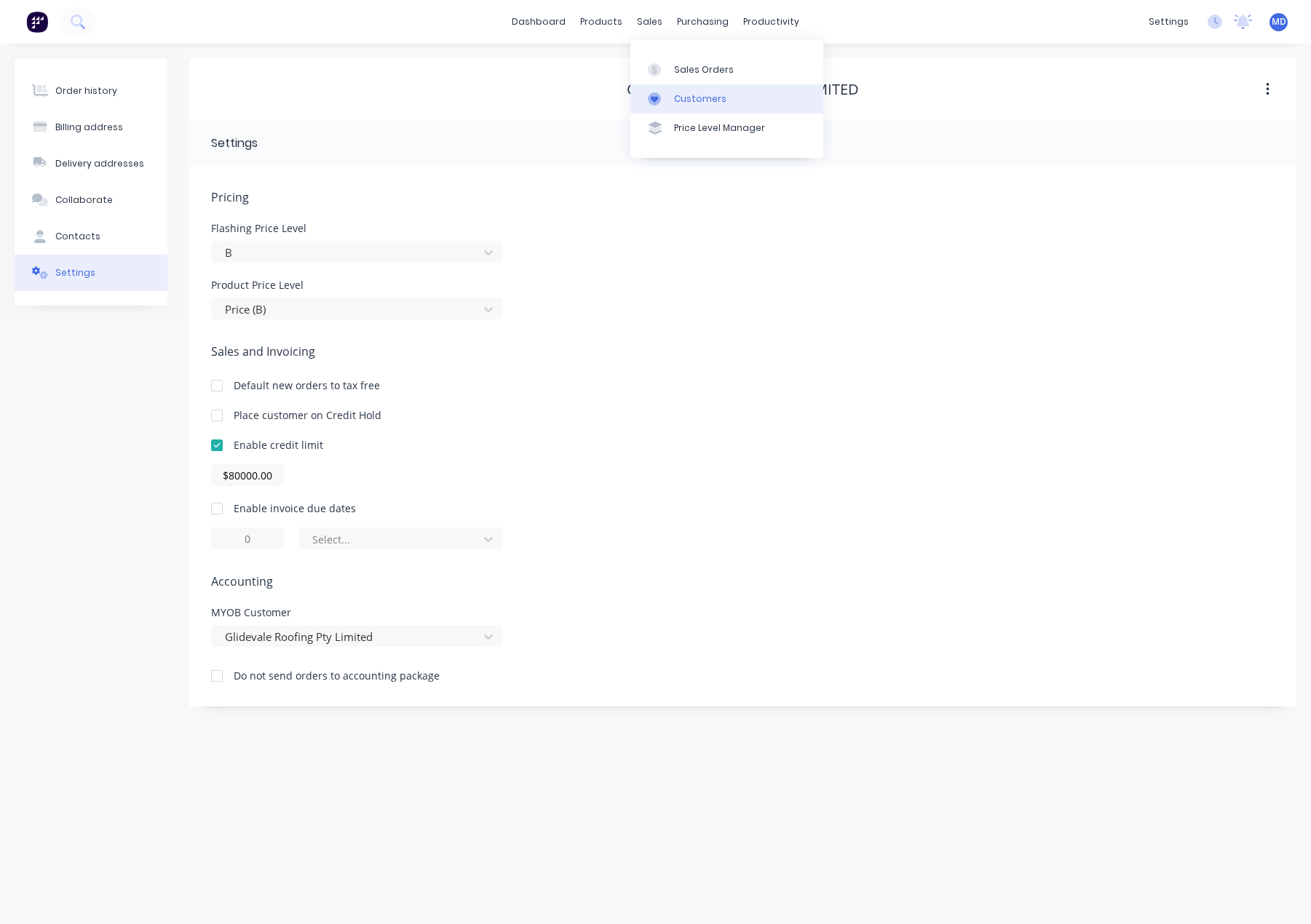
click at [687, 102] on div "Customers" at bounding box center [701, 99] width 53 height 13
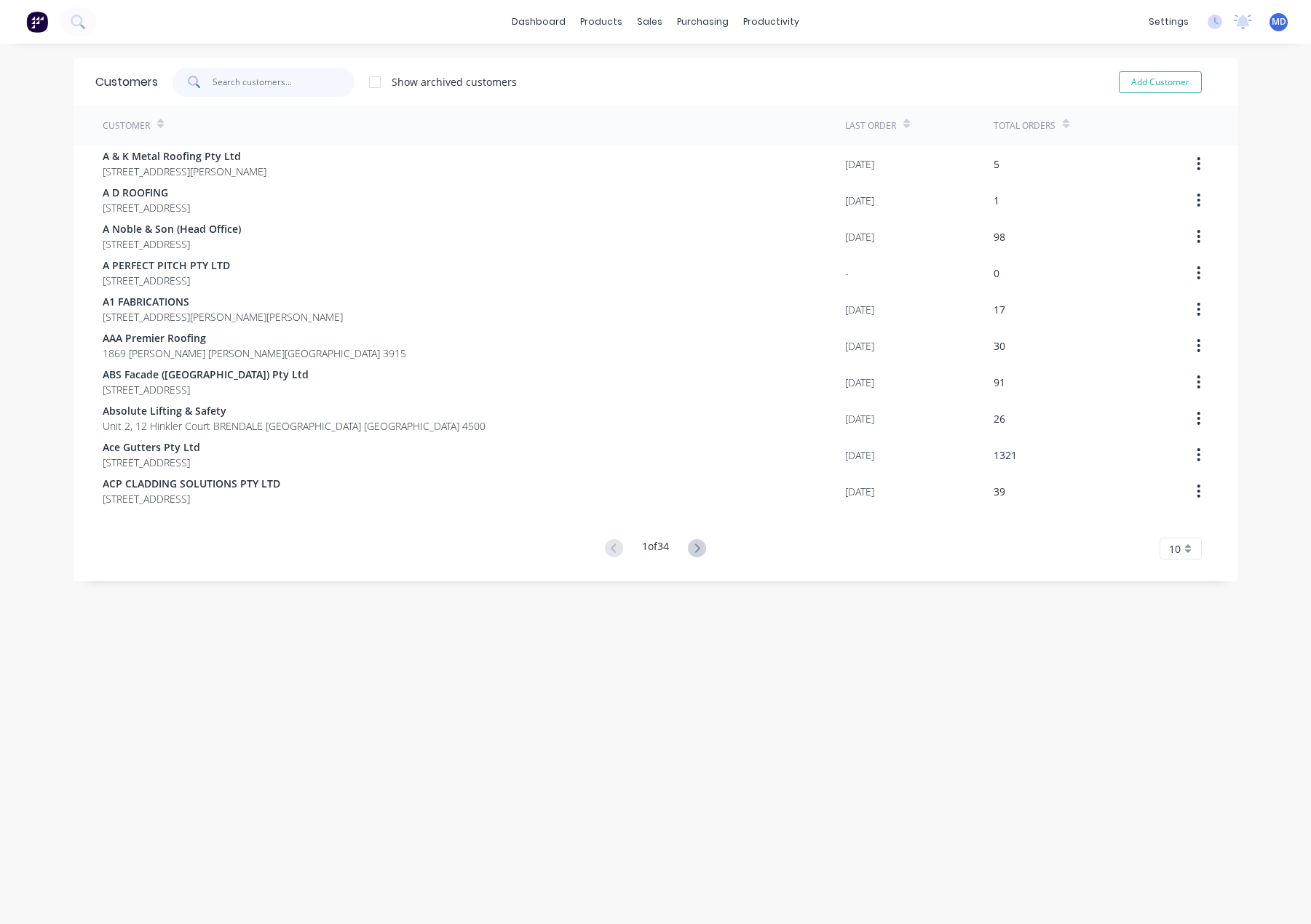
click at [273, 85] on input "text" at bounding box center [283, 82] width 142 height 29
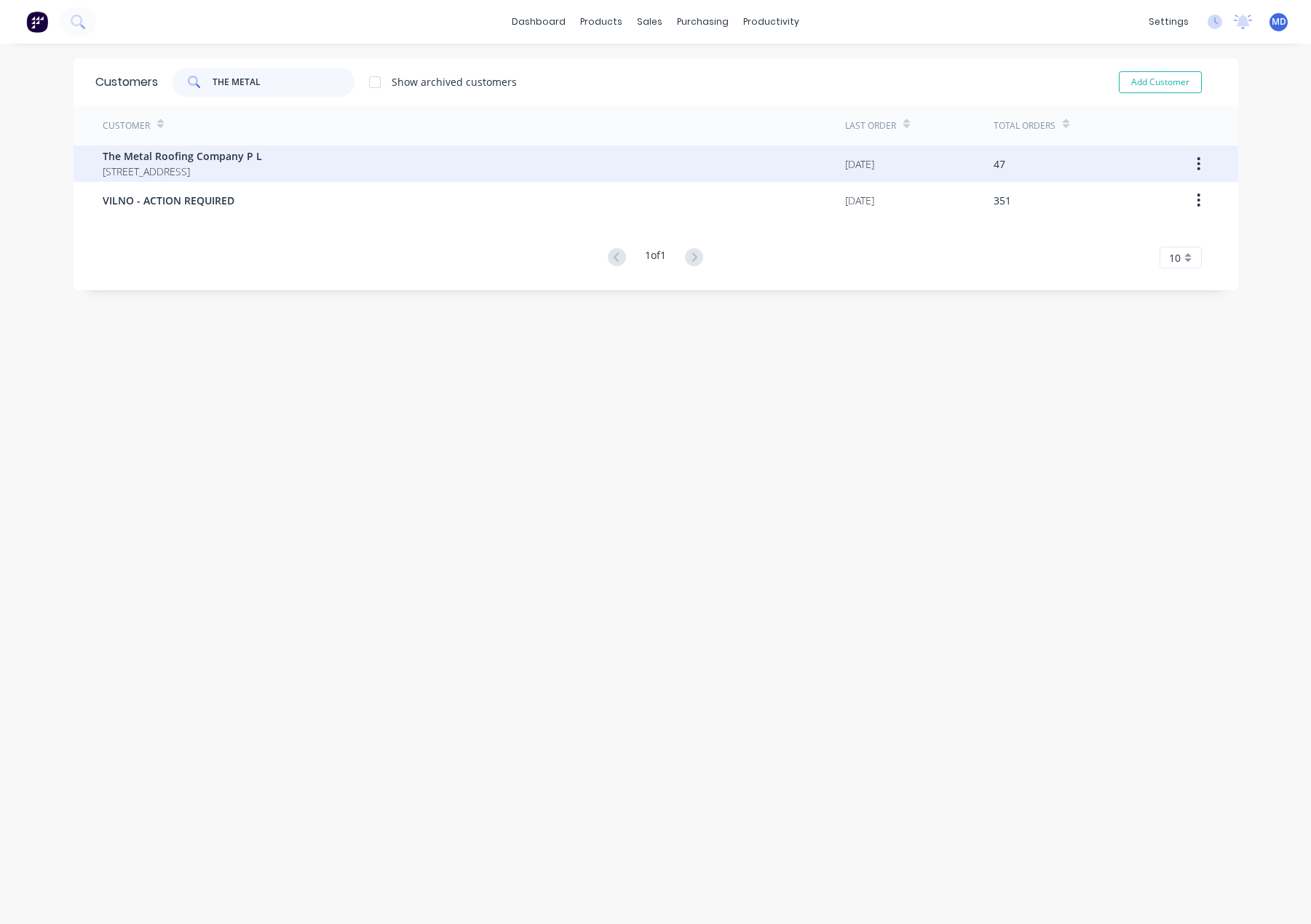
type input "THE METAL"
click at [211, 162] on span "The Metal Roofing Company P L" at bounding box center [182, 156] width 159 height 15
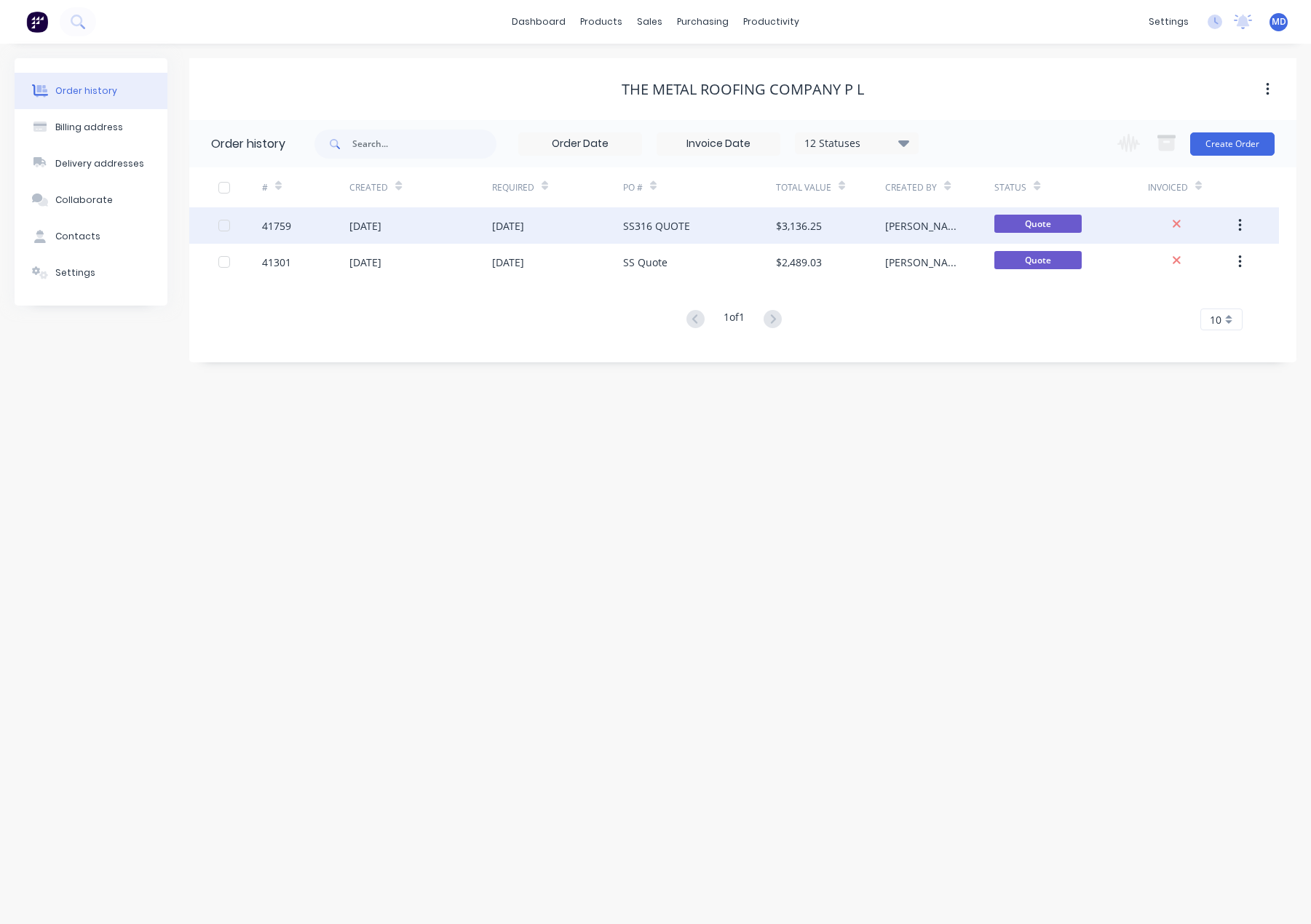
click at [570, 224] on div "[DATE]" at bounding box center [557, 226] width 131 height 37
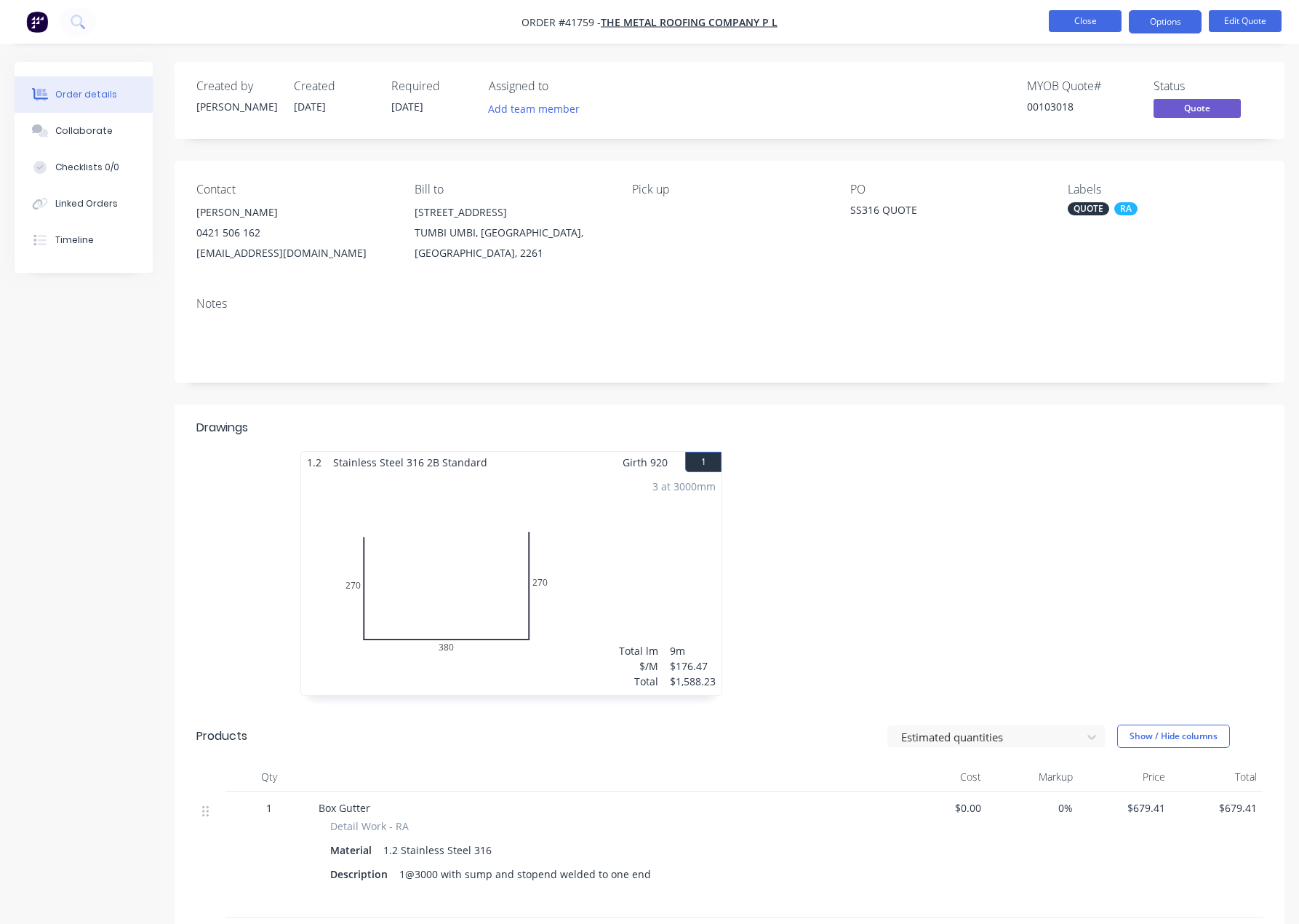
click at [1090, 24] on button "Close" at bounding box center [1085, 21] width 72 height 22
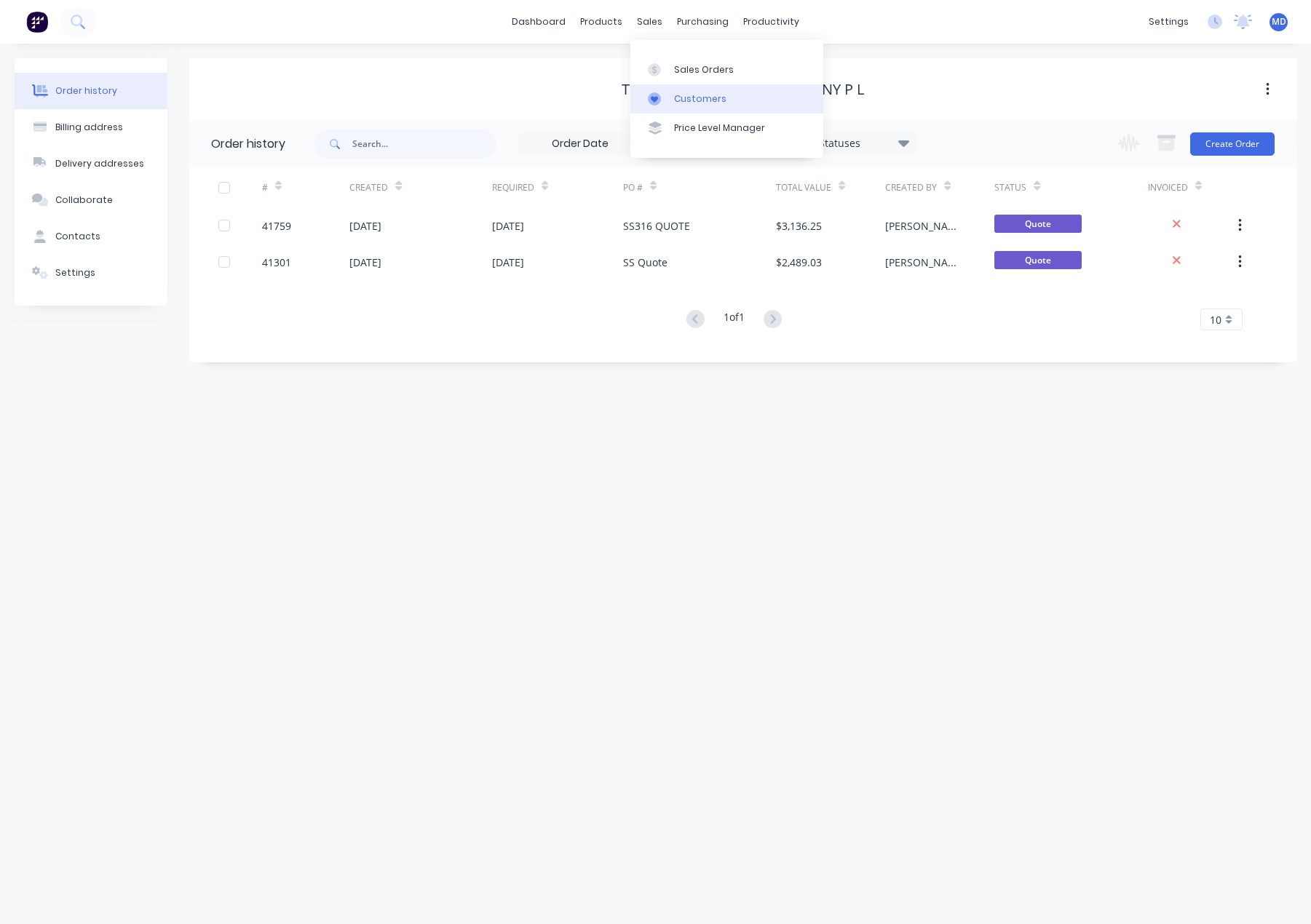
click at [692, 95] on div "Customers" at bounding box center [701, 99] width 53 height 13
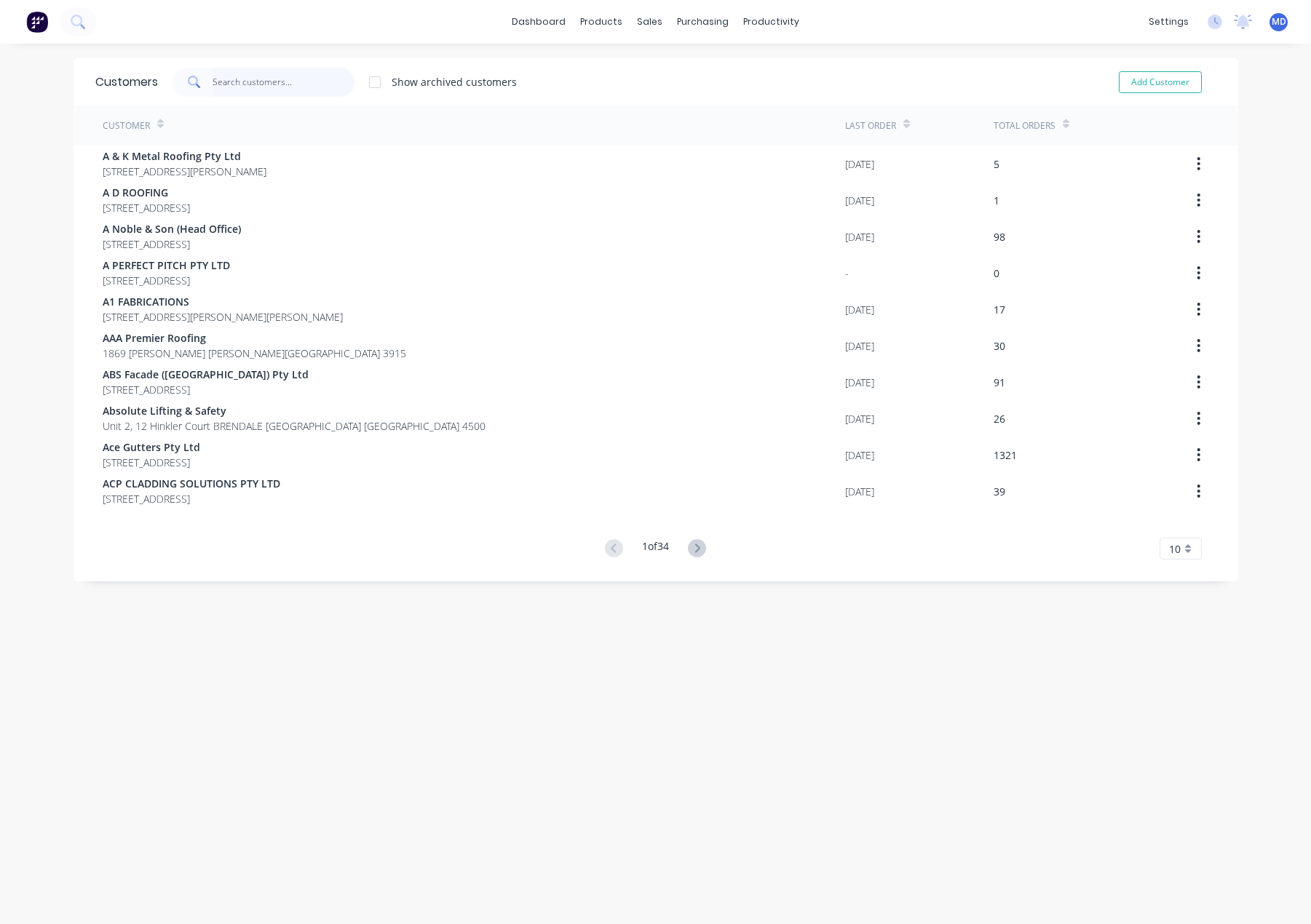
click at [285, 87] on input "text" at bounding box center [283, 82] width 142 height 29
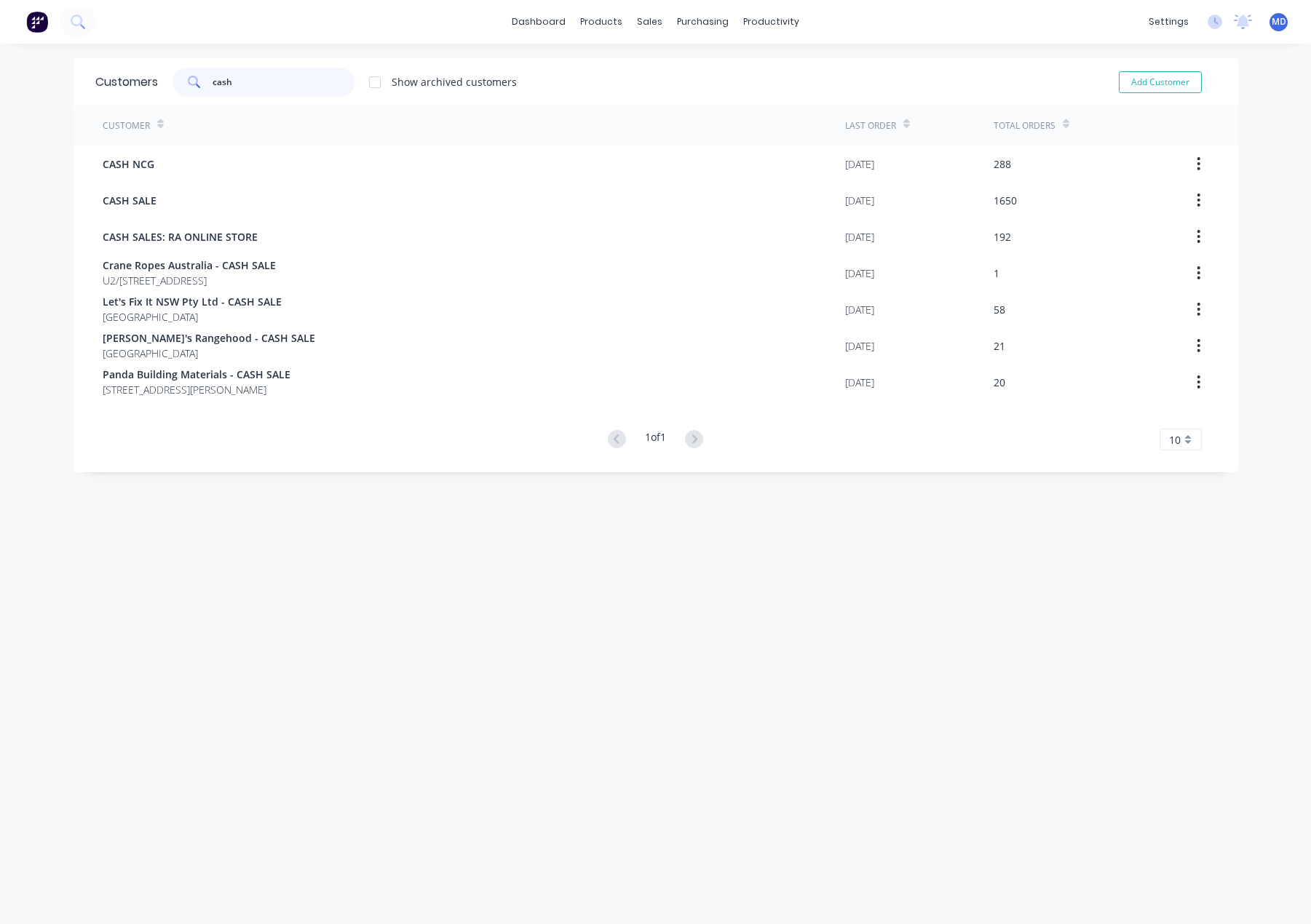
type input "cash"
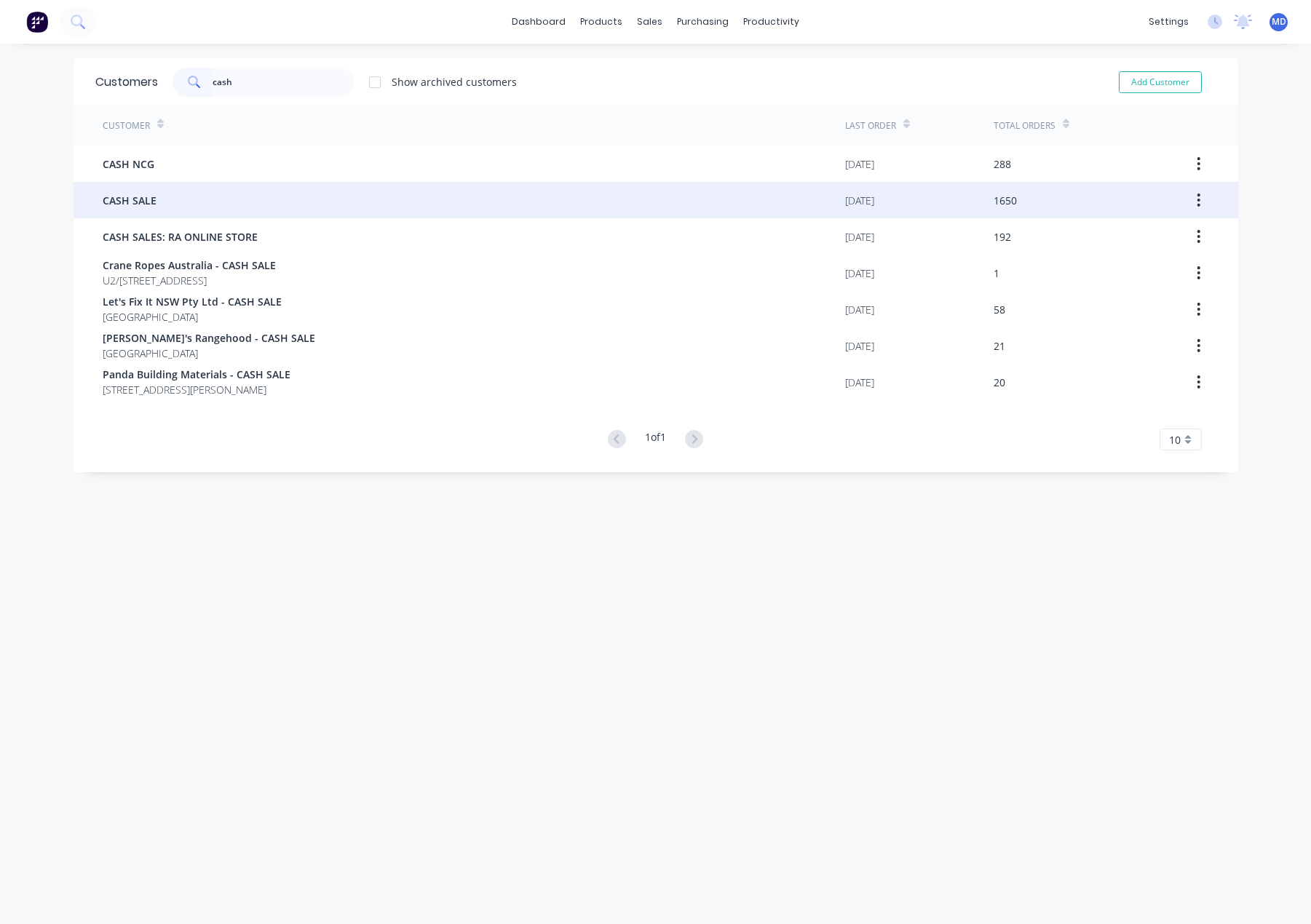
click at [190, 197] on div "CASH SALE" at bounding box center [473, 199] width 742 height 37
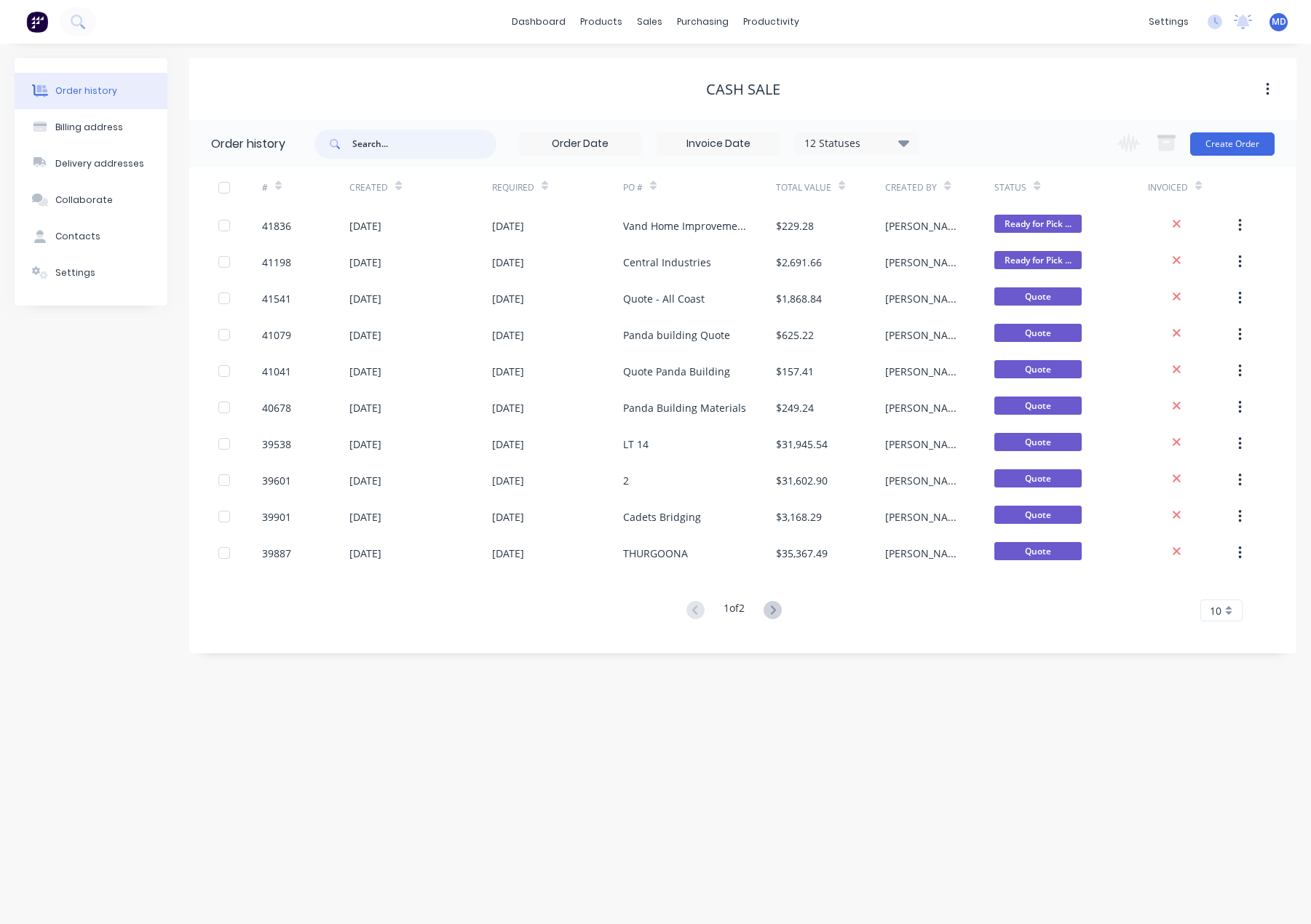
click at [375, 151] on input "text" at bounding box center [424, 144] width 144 height 29
click at [692, 72] on div "Sales Orders" at bounding box center [703, 70] width 59 height 13
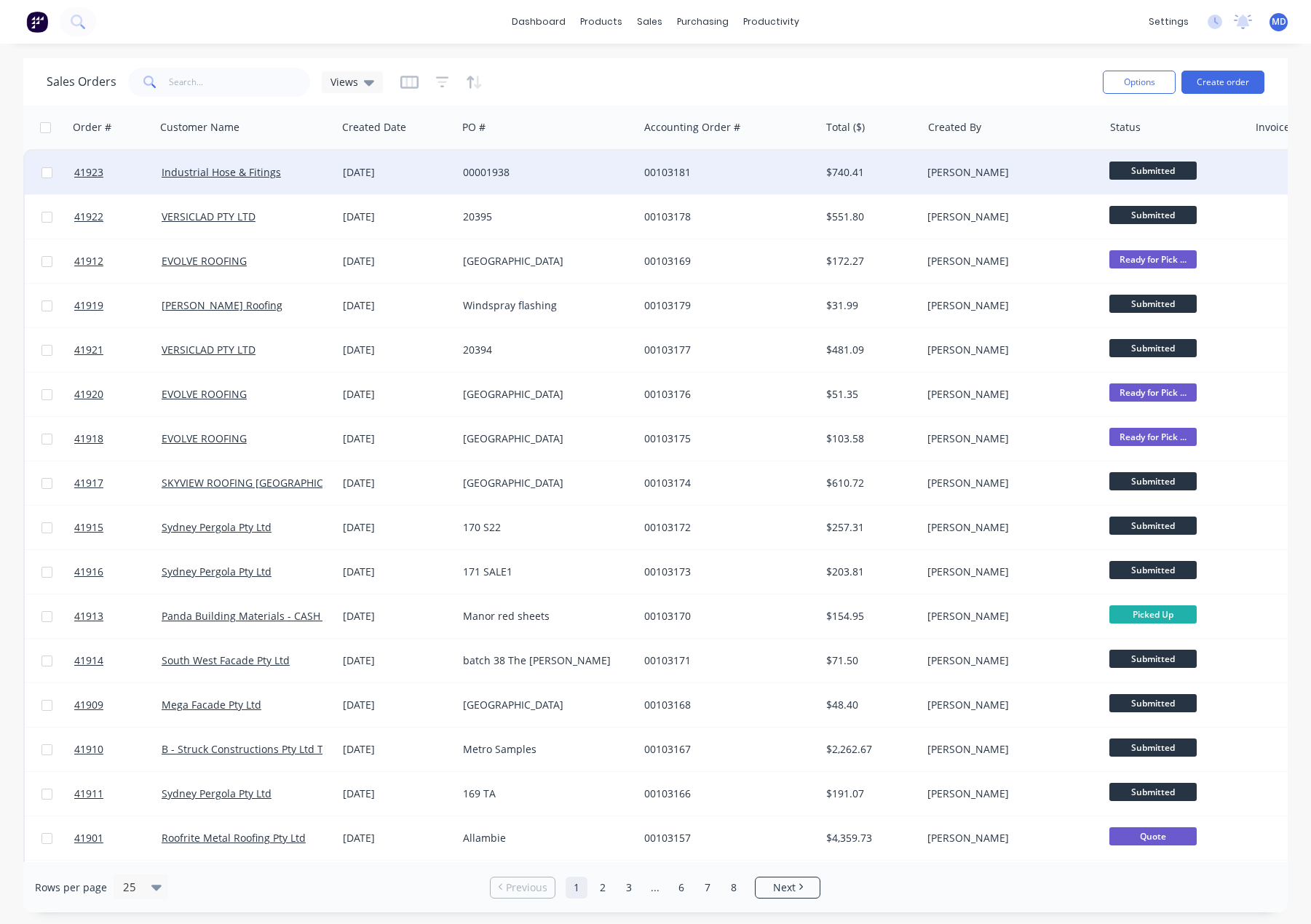
click at [769, 178] on div "00103181" at bounding box center [725, 172] width 162 height 14
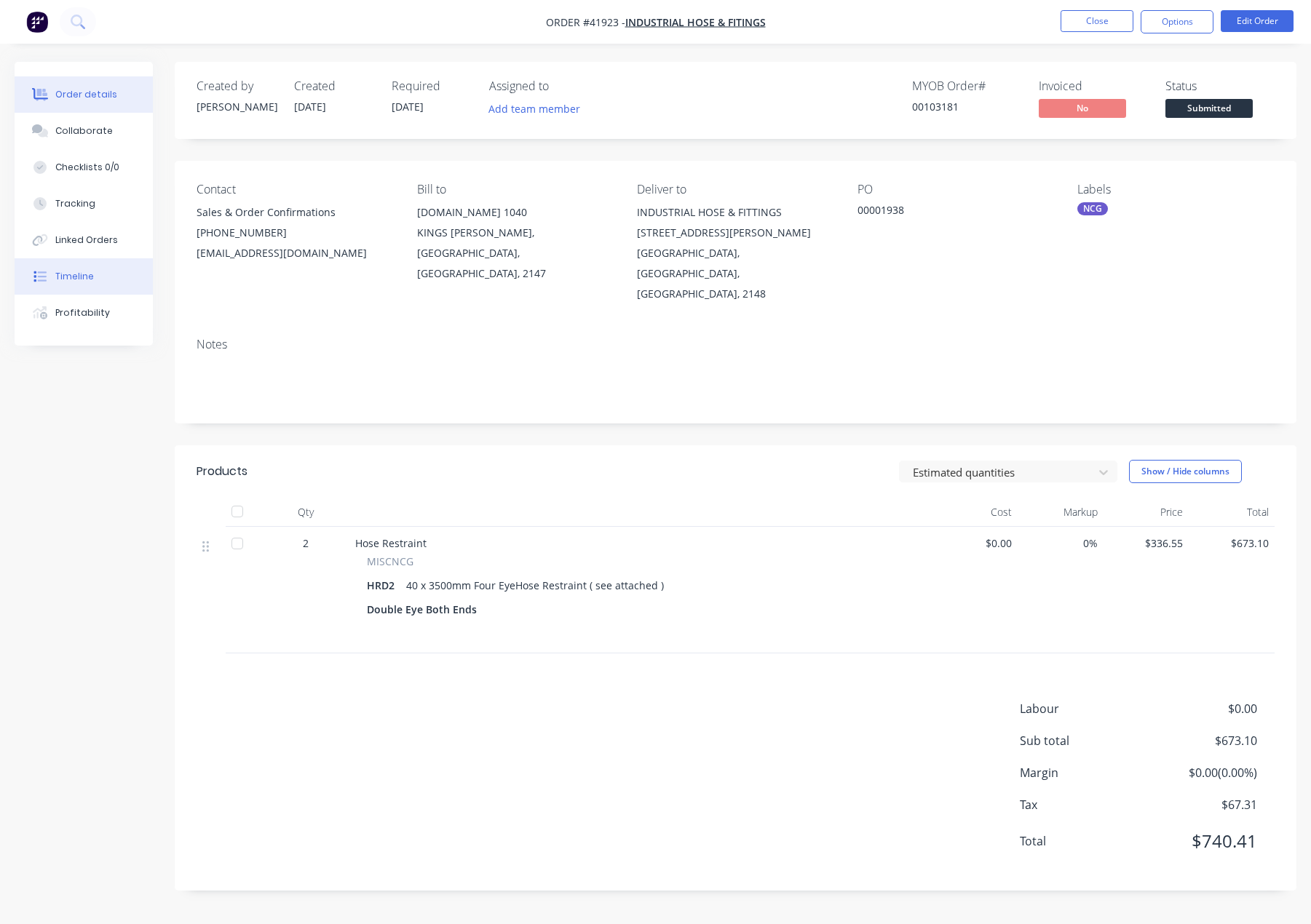
click at [71, 279] on div "Timeline" at bounding box center [74, 276] width 39 height 13
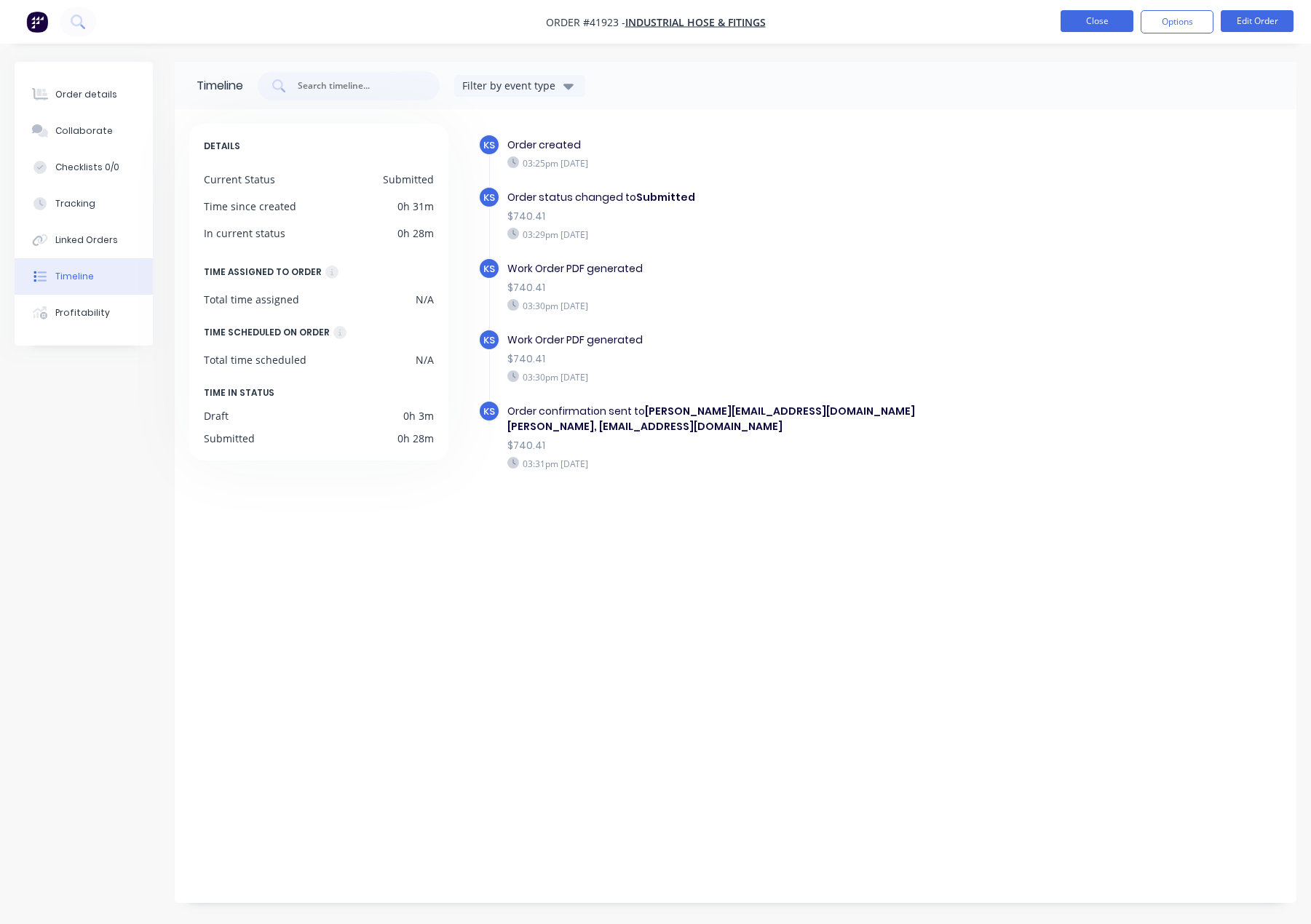
click at [1086, 25] on button "Close" at bounding box center [1097, 21] width 72 height 22
